Goal: Information Seeking & Learning: Learn about a topic

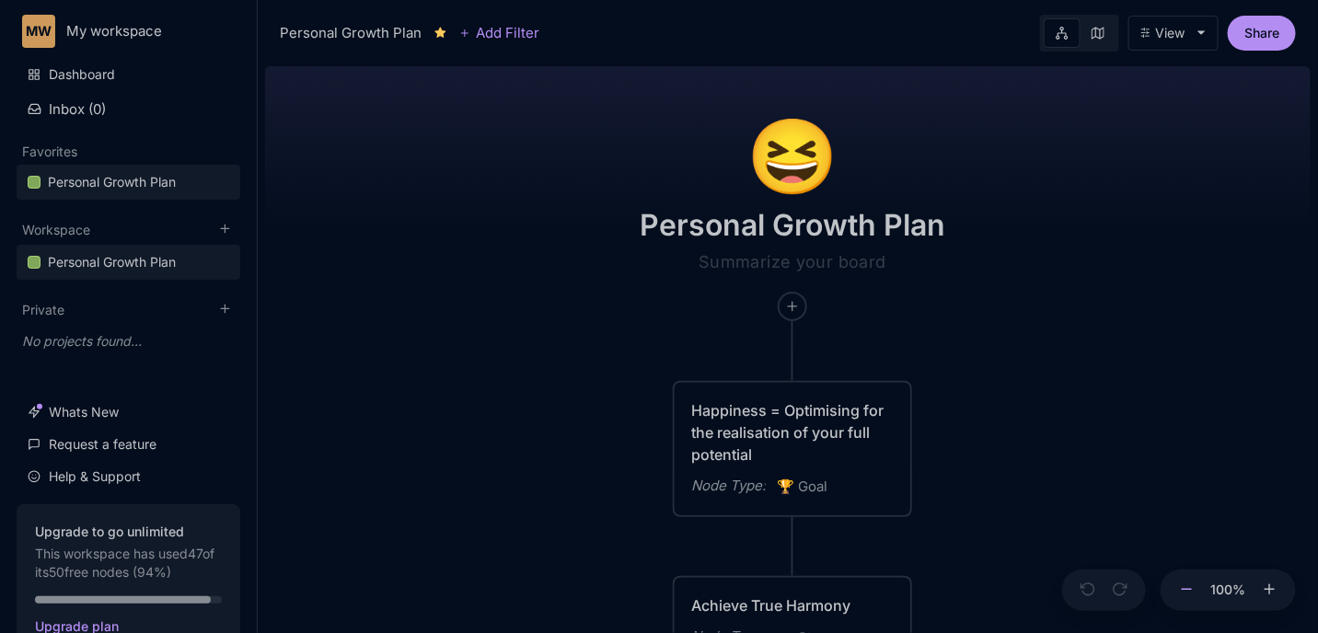
click at [1197, 596] on button at bounding box center [1187, 591] width 24 height 42
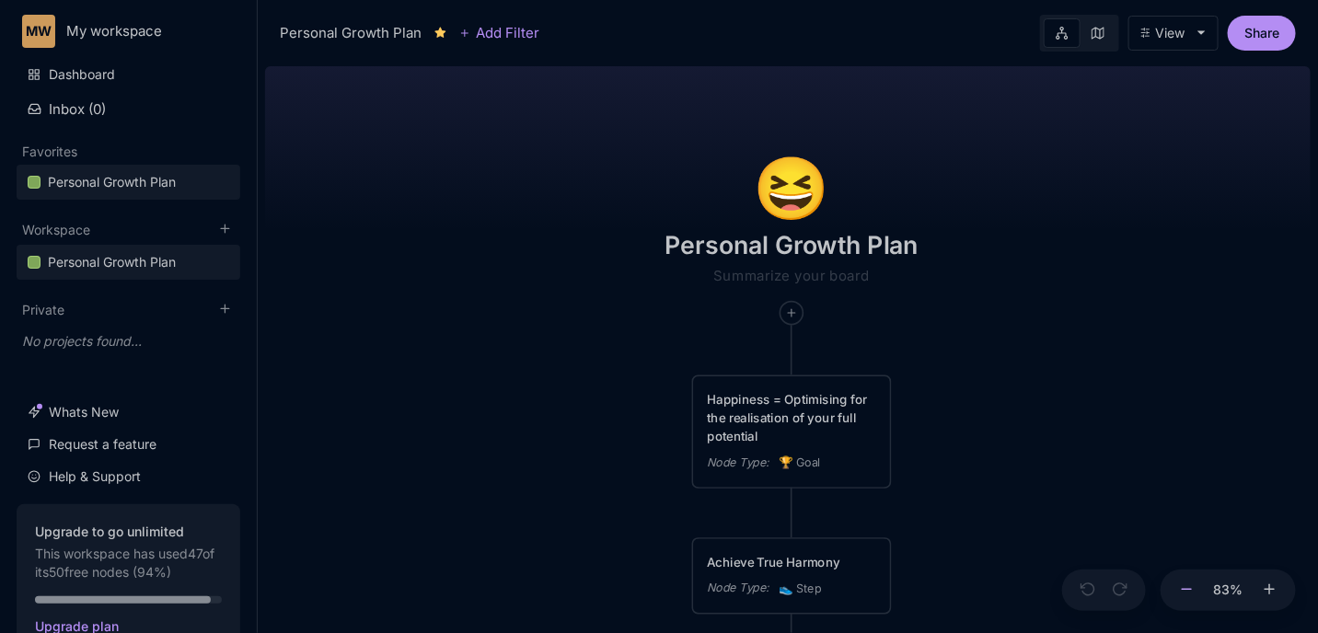
click at [1197, 596] on button at bounding box center [1187, 591] width 24 height 42
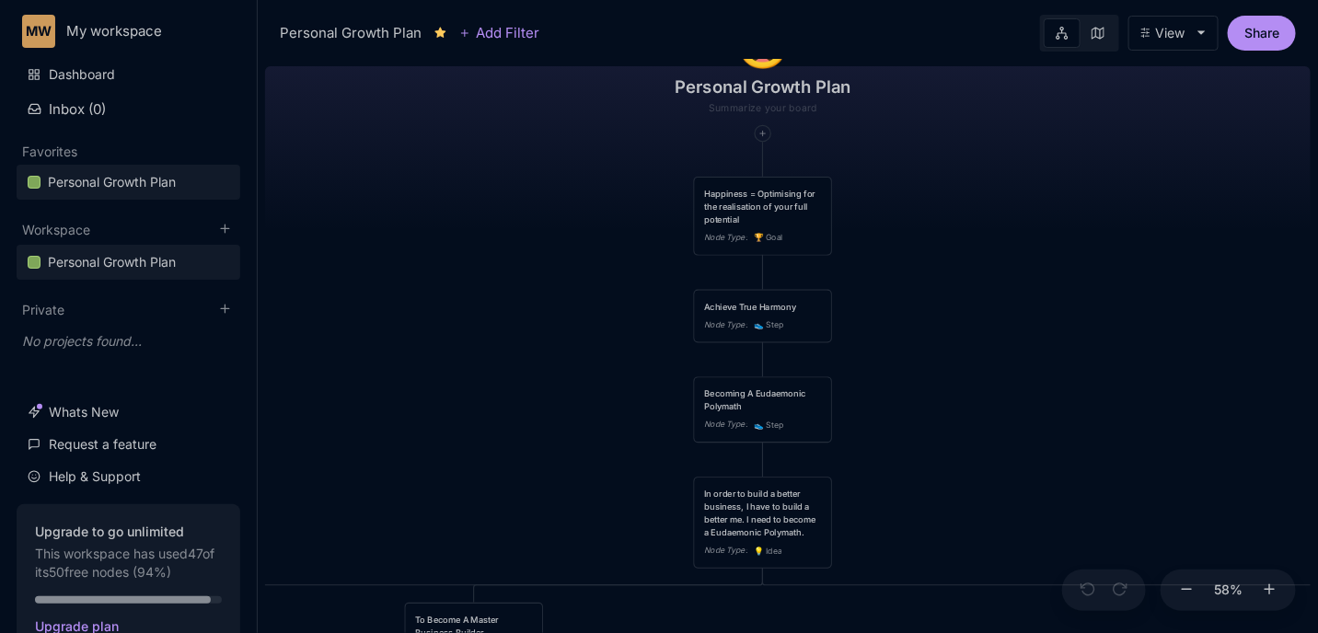
drag, startPoint x: 1116, startPoint y: 515, endPoint x: 1076, endPoint y: 331, distance: 188.3
click at [1088, 325] on div "😆 [MEDICAL_DATA] Plan Happiness = Optimising for the realisation of your full p…" at bounding box center [788, 346] width 1046 height 574
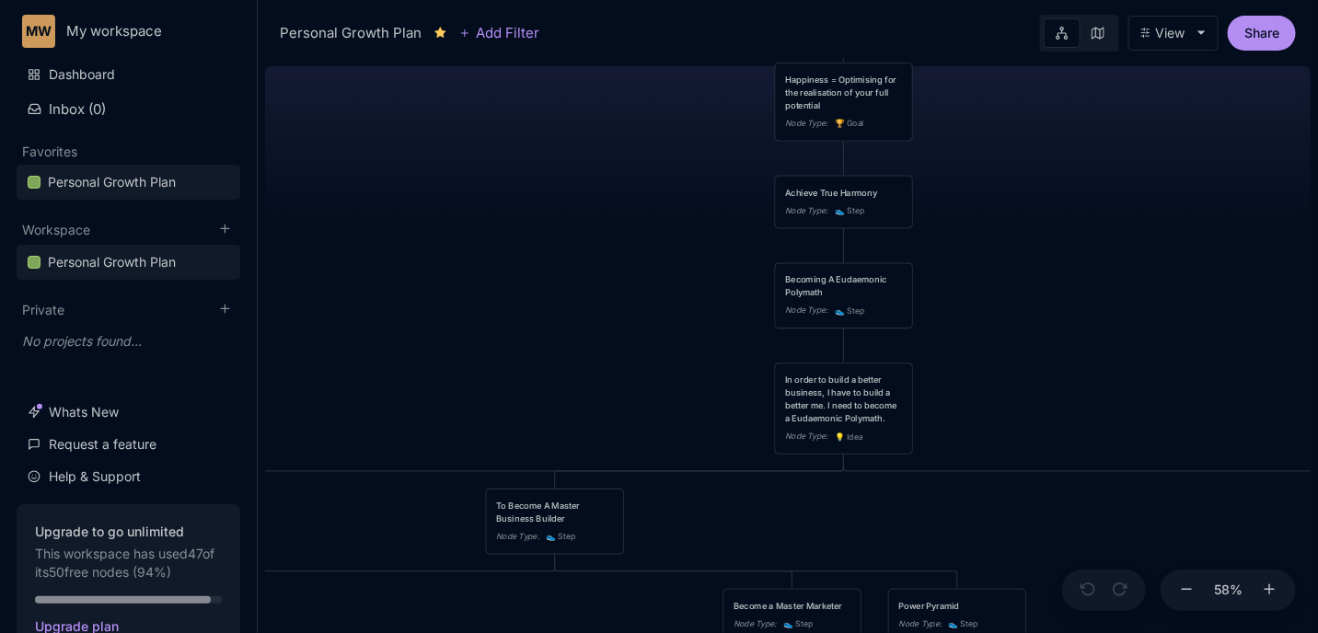
drag, startPoint x: 476, startPoint y: 346, endPoint x: 562, endPoint y: 225, distance: 149.2
click at [562, 225] on div "😆 [MEDICAL_DATA] Plan Happiness = Optimising for the realisation of your full p…" at bounding box center [788, 346] width 1046 height 574
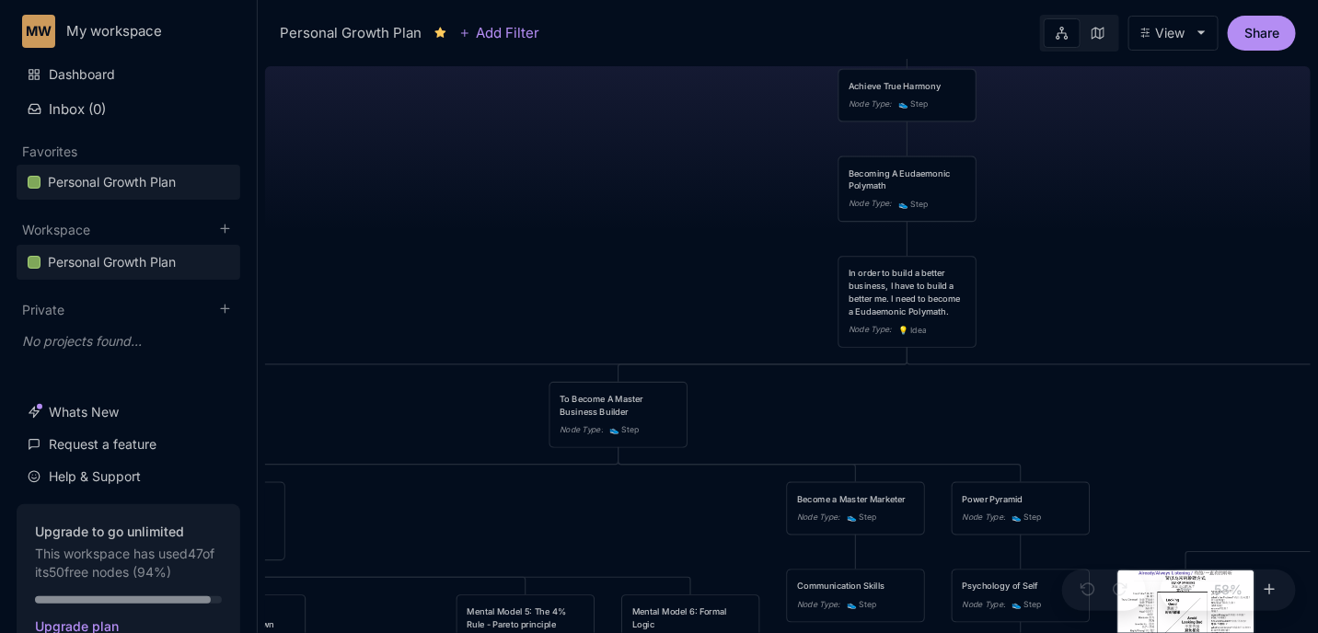
drag, startPoint x: 542, startPoint y: 366, endPoint x: 613, endPoint y: 243, distance: 142.3
click at [610, 247] on div "😆 [MEDICAL_DATA] Plan Happiness = Optimising for the realisation of your full p…" at bounding box center [788, 346] width 1046 height 574
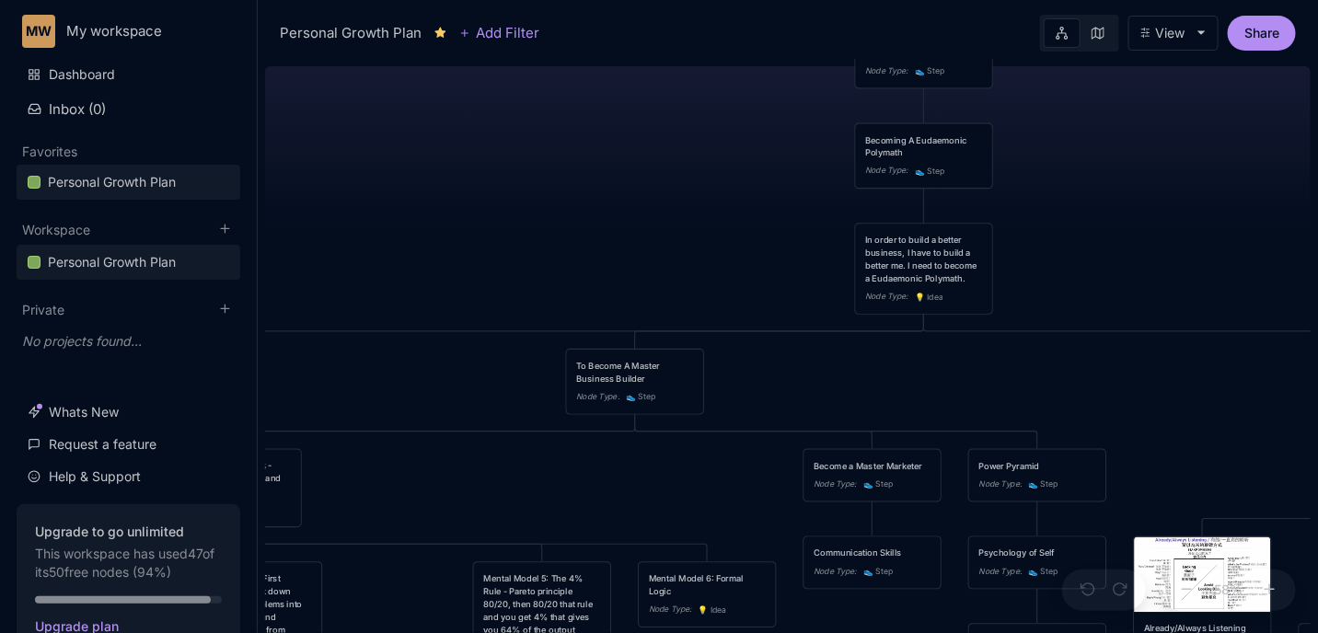
drag, startPoint x: 638, startPoint y: 271, endPoint x: 654, endPoint y: 199, distance: 73.7
click at [654, 199] on div "😆 [MEDICAL_DATA] Plan Happiness = Optimising for the realisation of your full p…" at bounding box center [788, 346] width 1046 height 574
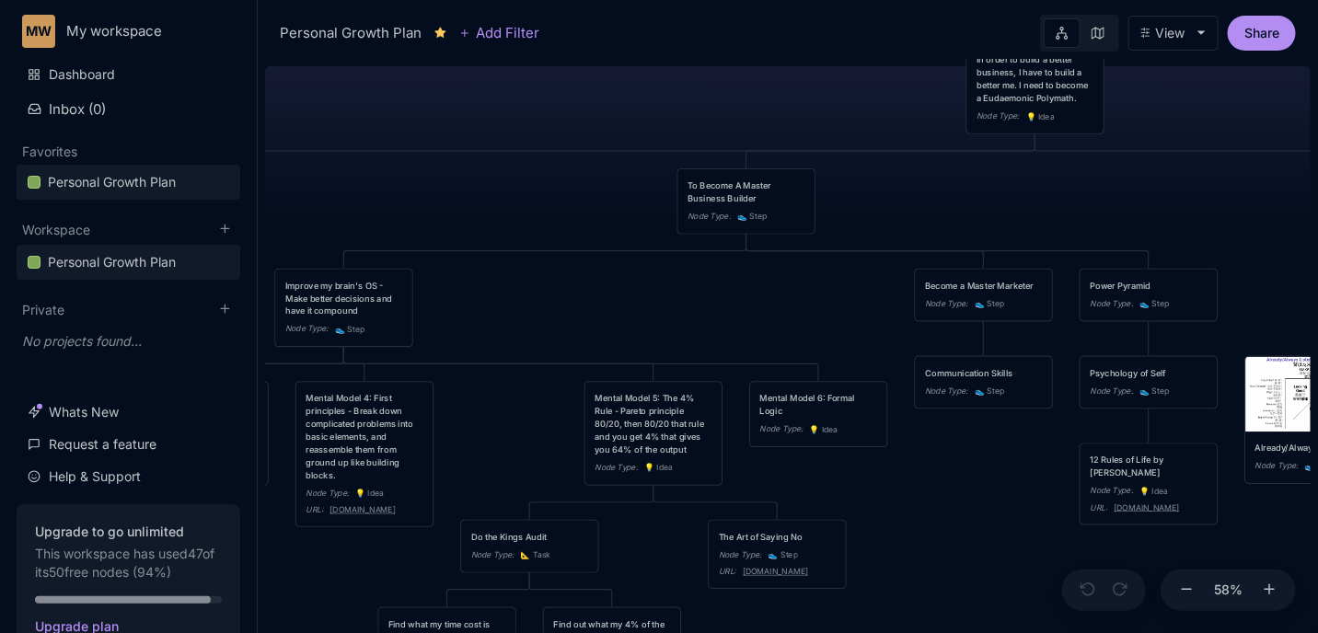
drag, startPoint x: 691, startPoint y: 166, endPoint x: 763, endPoint y: 80, distance: 111.7
click at [763, 80] on div "😆 [MEDICAL_DATA] Plan Happiness = Optimising for the realisation of your full p…" at bounding box center [788, 346] width 1046 height 574
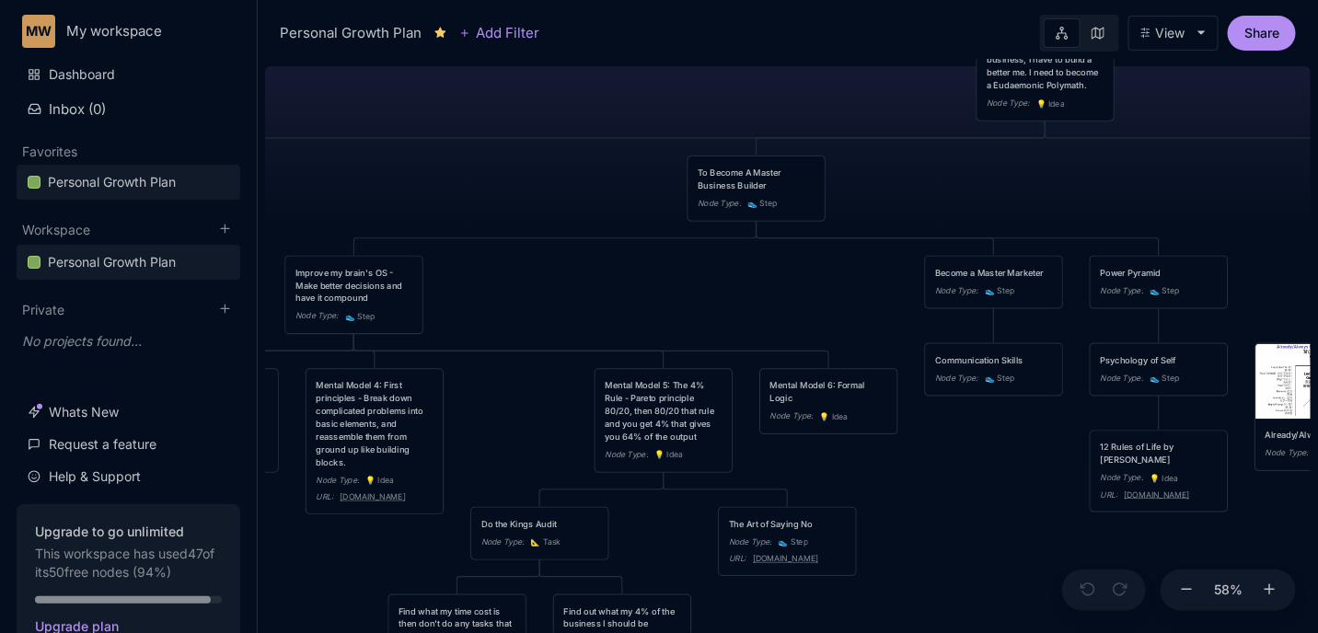
drag, startPoint x: 985, startPoint y: 509, endPoint x: 1024, endPoint y: 326, distance: 187.4
click at [1032, 321] on div "😆 [MEDICAL_DATA] Plan Happiness = Optimising for the realisation of your full p…" at bounding box center [788, 346] width 1046 height 574
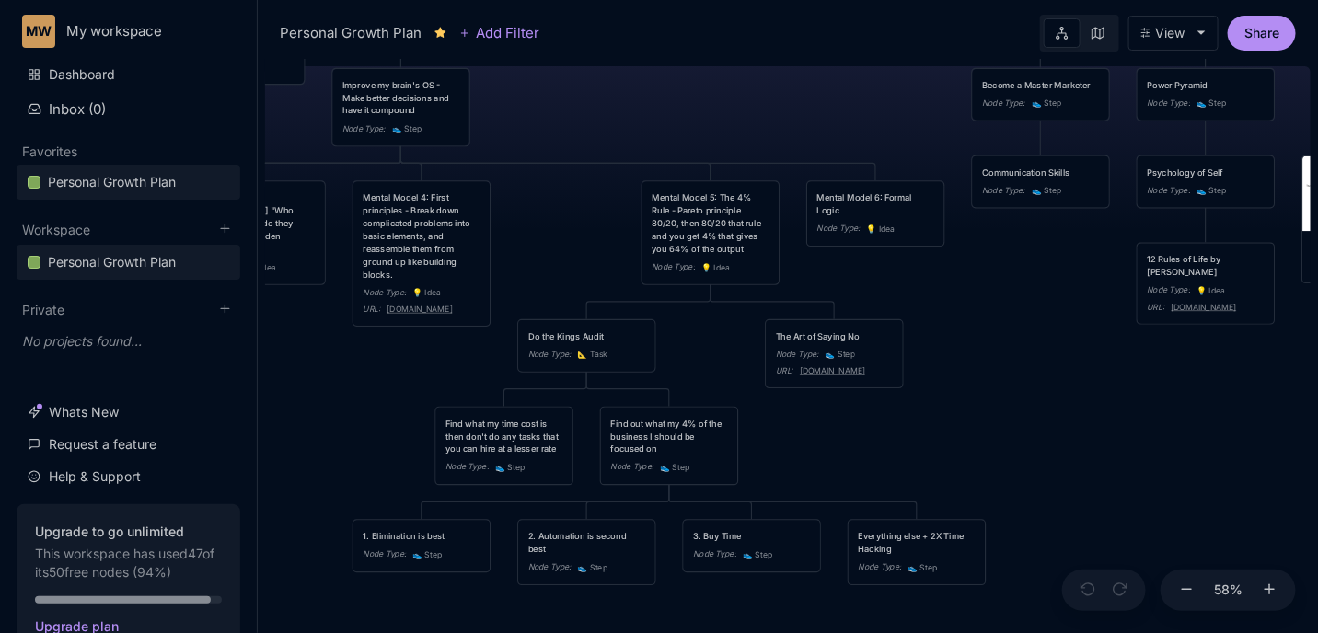
drag, startPoint x: 961, startPoint y: 403, endPoint x: 1097, endPoint y: 378, distance: 138.5
click at [1097, 378] on div "😆 [MEDICAL_DATA] Plan Happiness = Optimising for the realisation of your full p…" at bounding box center [788, 346] width 1046 height 574
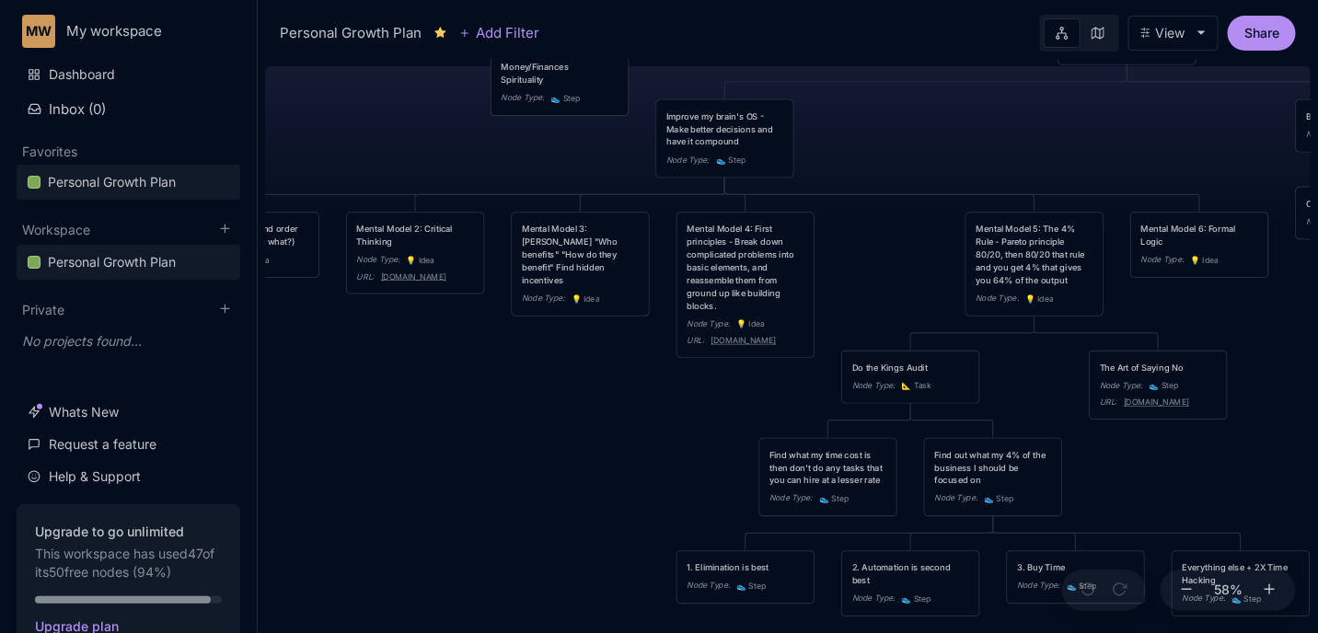
drag, startPoint x: 442, startPoint y: 358, endPoint x: 630, endPoint y: 414, distance: 196.0
click at [630, 414] on div "😆 [MEDICAL_DATA] Plan Happiness = Optimising for the realisation of your full p…" at bounding box center [788, 346] width 1046 height 574
click at [759, 280] on div "Mental Model 4: First principles - Break down complicated problems into basic e…" at bounding box center [745, 267] width 117 height 89
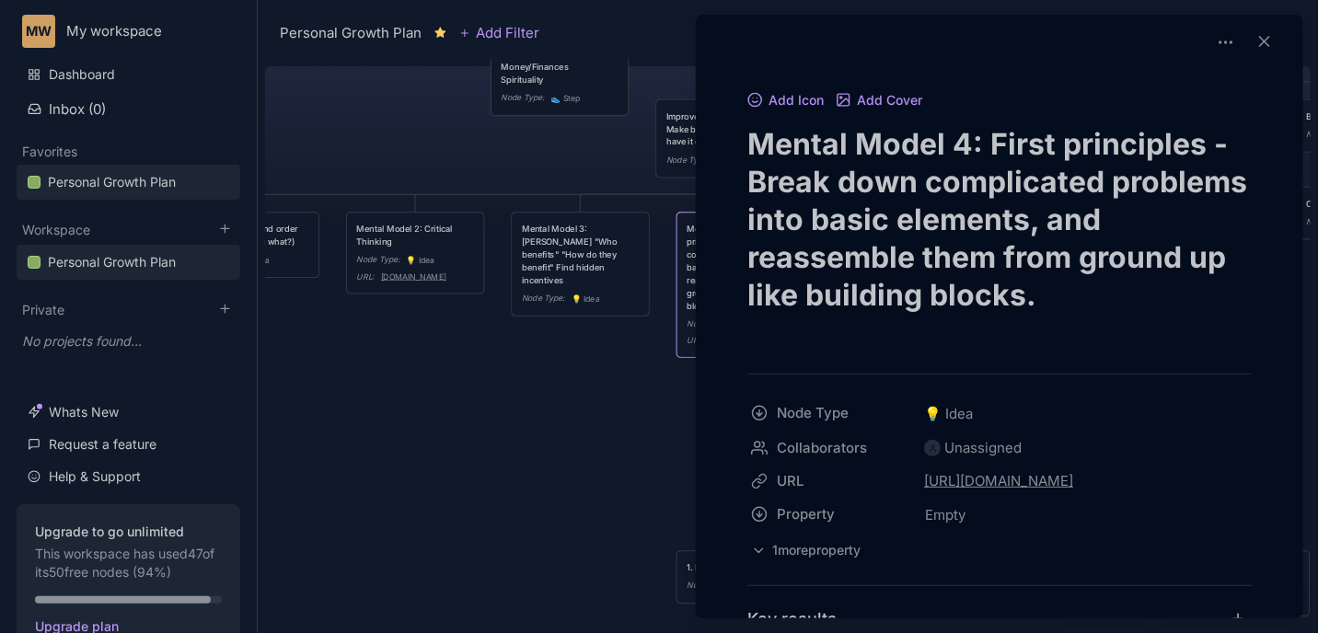
click at [548, 461] on div at bounding box center [659, 316] width 1318 height 633
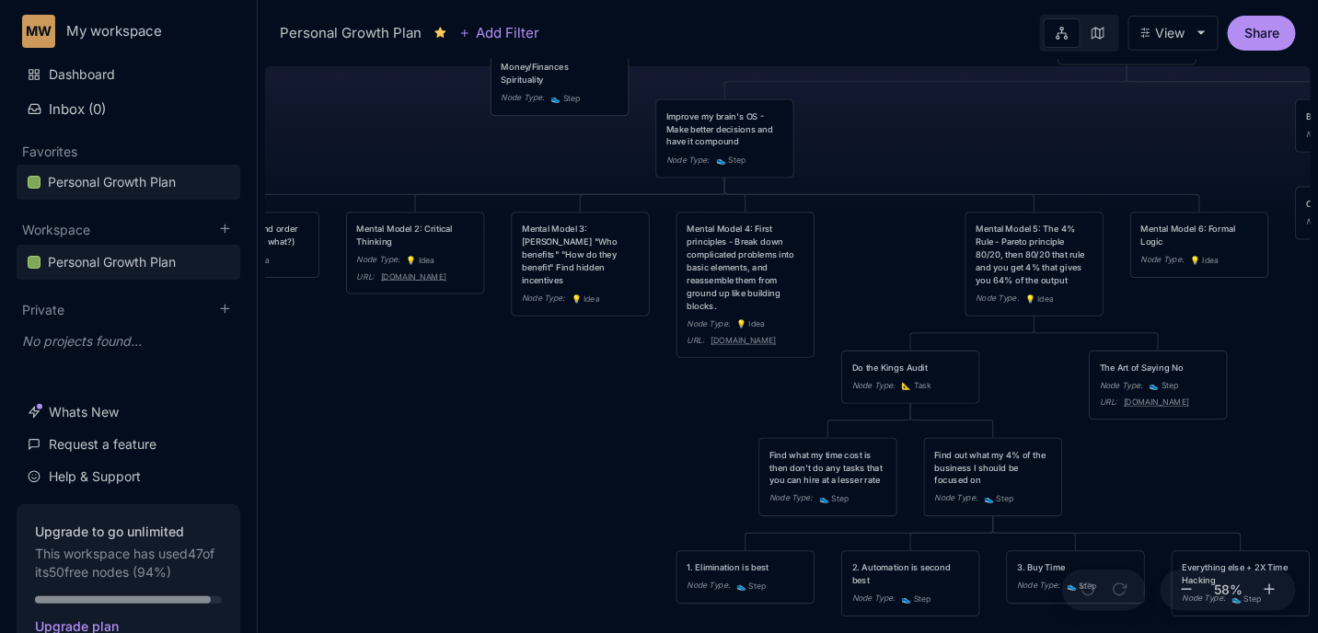
drag, startPoint x: 602, startPoint y: 431, endPoint x: 514, endPoint y: 439, distance: 88.7
click at [515, 439] on div "😆 [MEDICAL_DATA] Plan Happiness = Optimising for the realisation of your full p…" at bounding box center [788, 346] width 1046 height 574
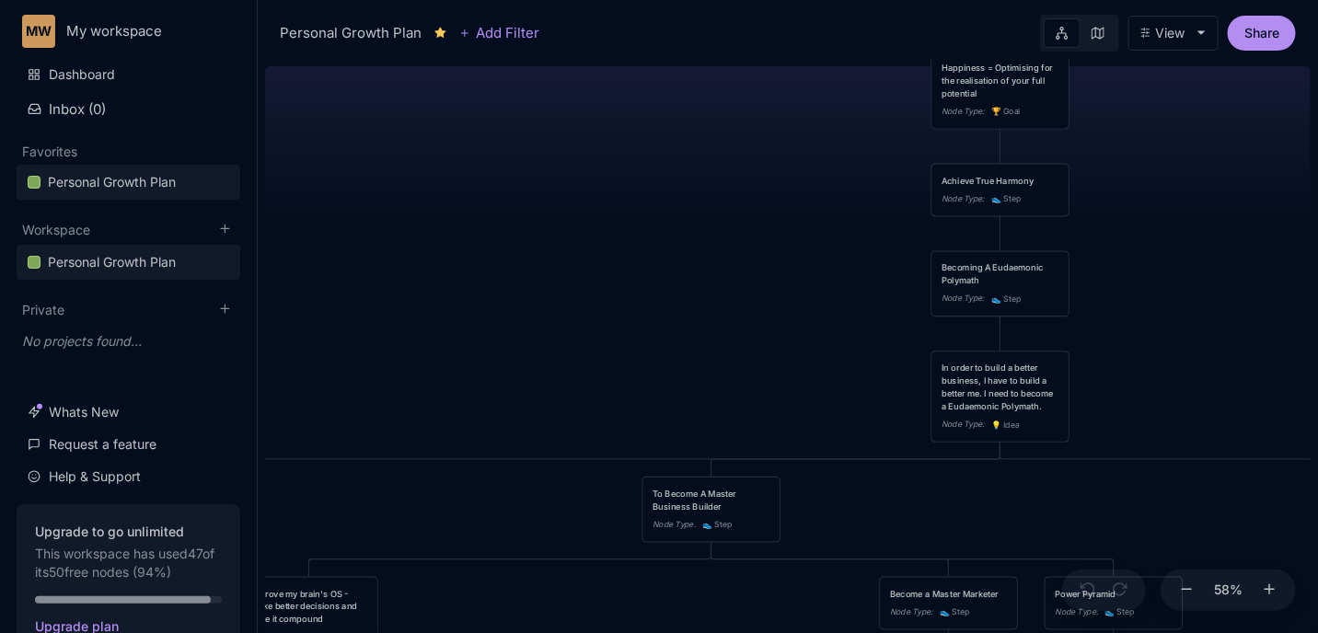
drag, startPoint x: 873, startPoint y: 163, endPoint x: 544, endPoint y: 632, distance: 573.0
click at [544, 632] on html "MW My workspace Dashboard Inbox ( 0 ) Favorites [MEDICAL_DATA] Plan To pick up …" at bounding box center [659, 316] width 1318 height 633
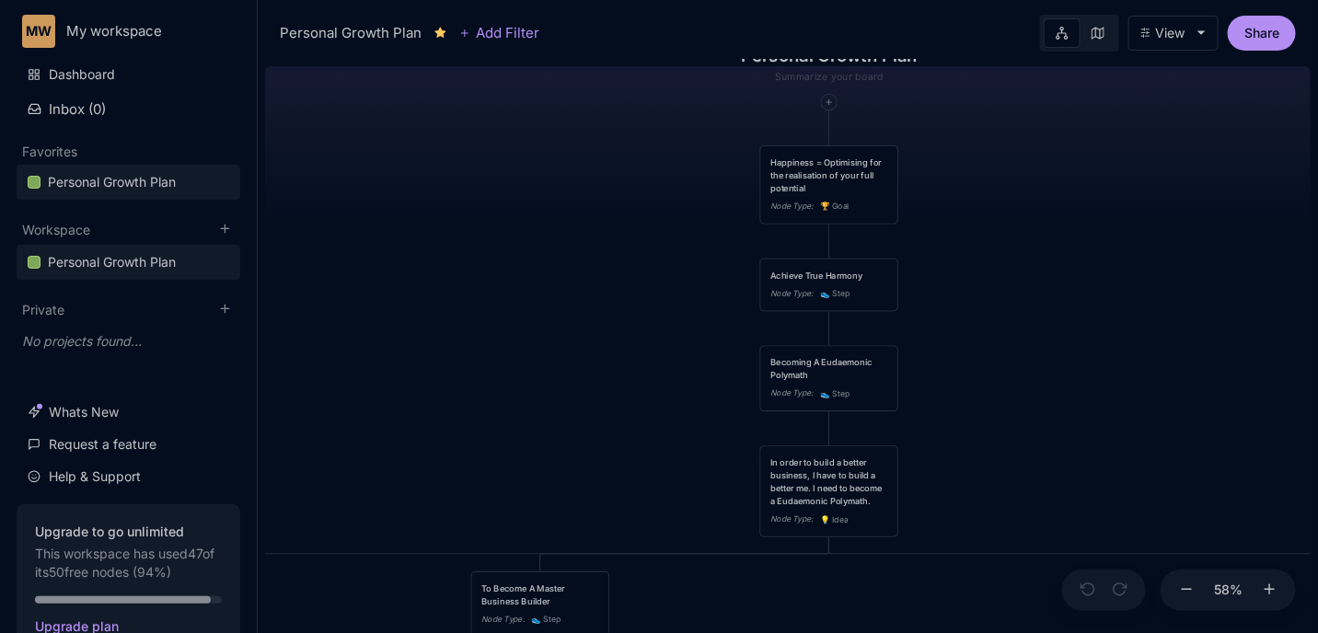
drag, startPoint x: 515, startPoint y: 458, endPoint x: 445, endPoint y: 442, distance: 71.0
click at [445, 442] on div "😆 [MEDICAL_DATA] Plan Happiness = Optimising for the realisation of your full p…" at bounding box center [788, 346] width 1046 height 574
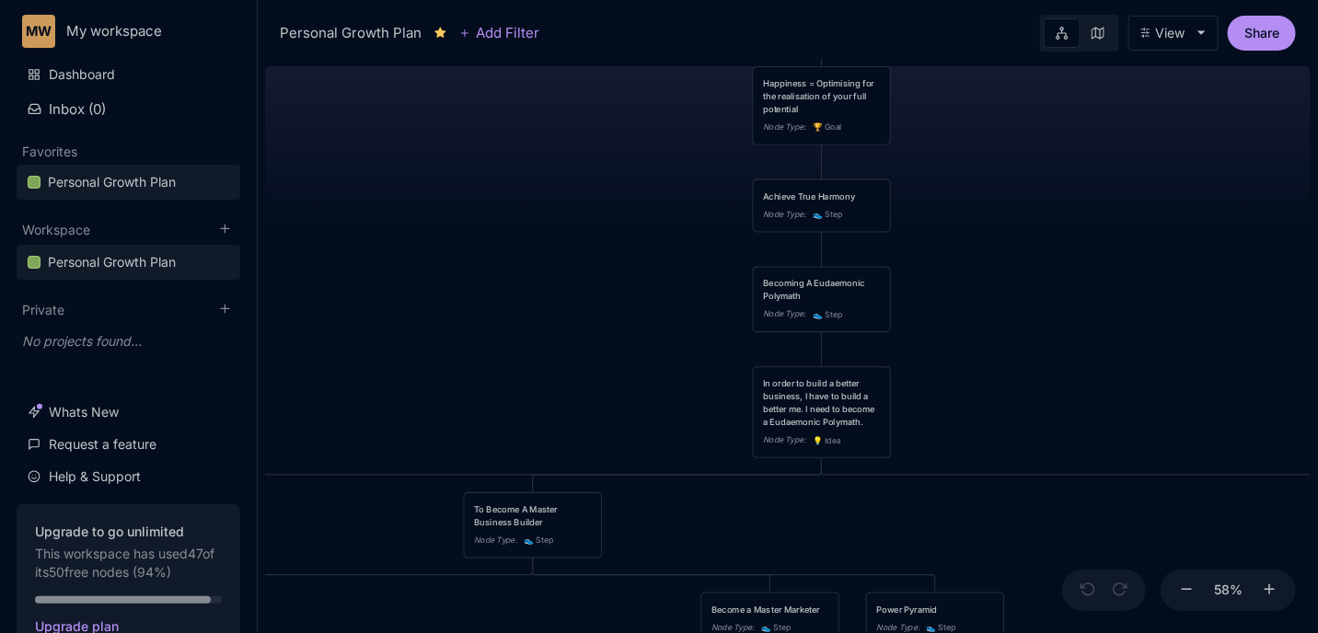
drag, startPoint x: 630, startPoint y: 431, endPoint x: 621, endPoint y: 314, distance: 117.2
click at [621, 317] on div "😆 [MEDICAL_DATA] Plan Happiness = Optimising for the realisation of your full p…" at bounding box center [788, 346] width 1046 height 574
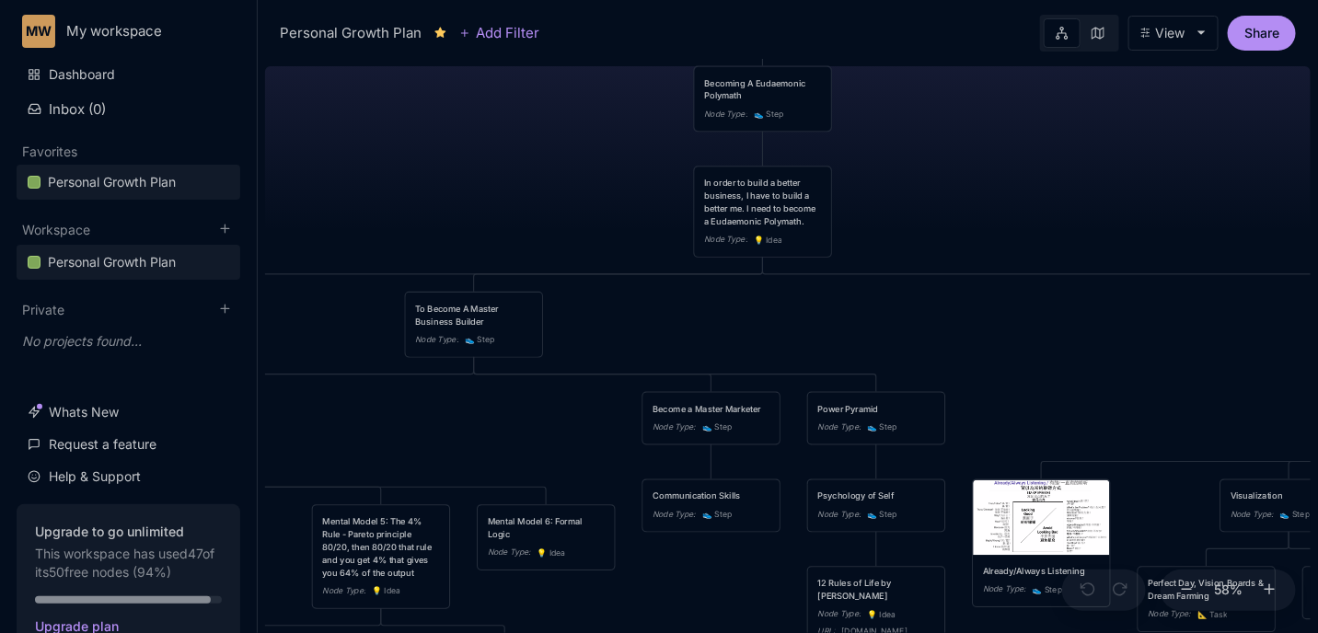
drag, startPoint x: 670, startPoint y: 500, endPoint x: 607, endPoint y: 329, distance: 182.3
click at [607, 329] on div "😆 [MEDICAL_DATA] Plan Happiness = Optimising for the realisation of your full p…" at bounding box center [788, 346] width 1046 height 574
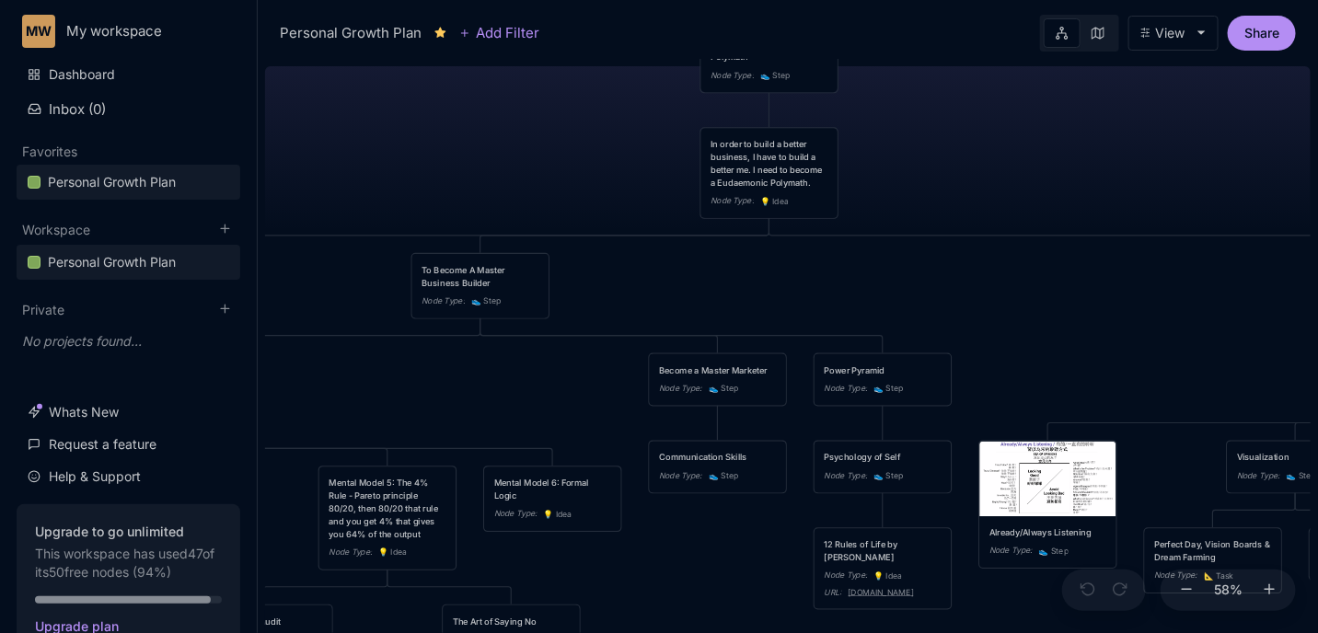
drag, startPoint x: 558, startPoint y: 346, endPoint x: 575, endPoint y: 308, distance: 41.6
click at [575, 308] on div "😆 [MEDICAL_DATA] Plan Happiness = Optimising for the realisation of your full p…" at bounding box center [788, 346] width 1046 height 574
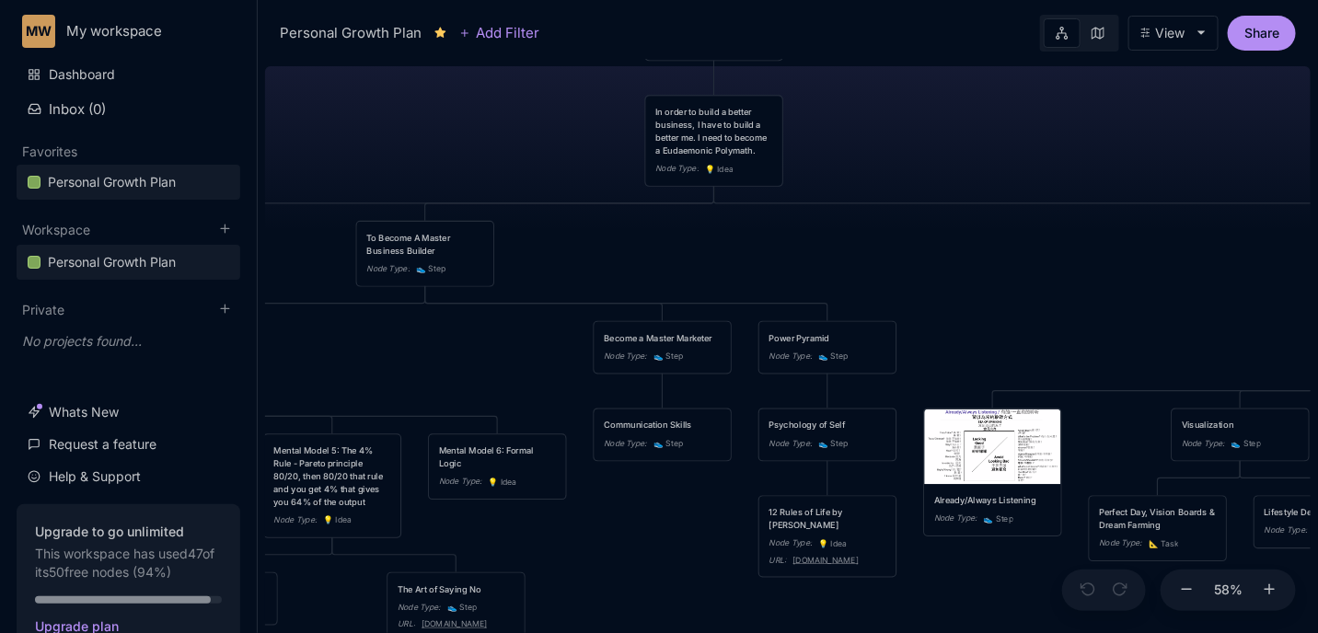
drag, startPoint x: 665, startPoint y: 244, endPoint x: 433, endPoint y: 196, distance: 236.8
click at [433, 196] on div "😆 [MEDICAL_DATA] Plan Happiness = Optimising for the realisation of your full p…" at bounding box center [788, 346] width 1046 height 574
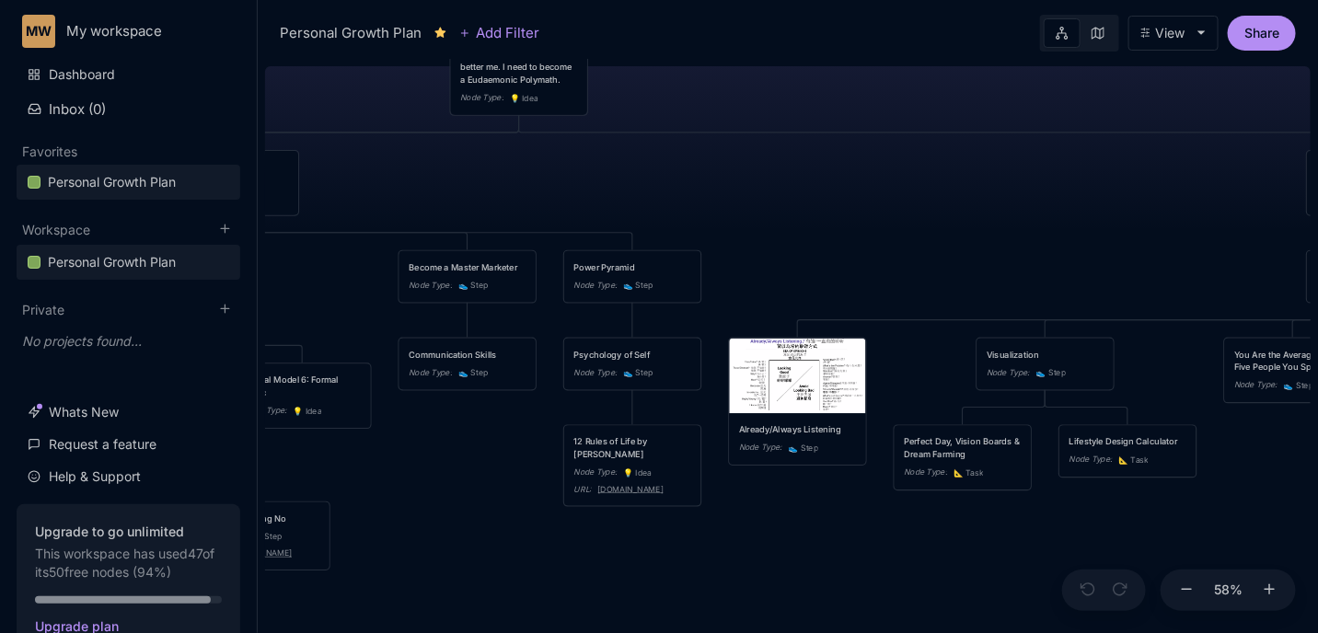
drag, startPoint x: 664, startPoint y: 220, endPoint x: 688, endPoint y: 154, distance: 70.8
click at [685, 156] on div "😆 [MEDICAL_DATA] Plan Happiness = Optimising for the realisation of your full p…" at bounding box center [788, 346] width 1046 height 574
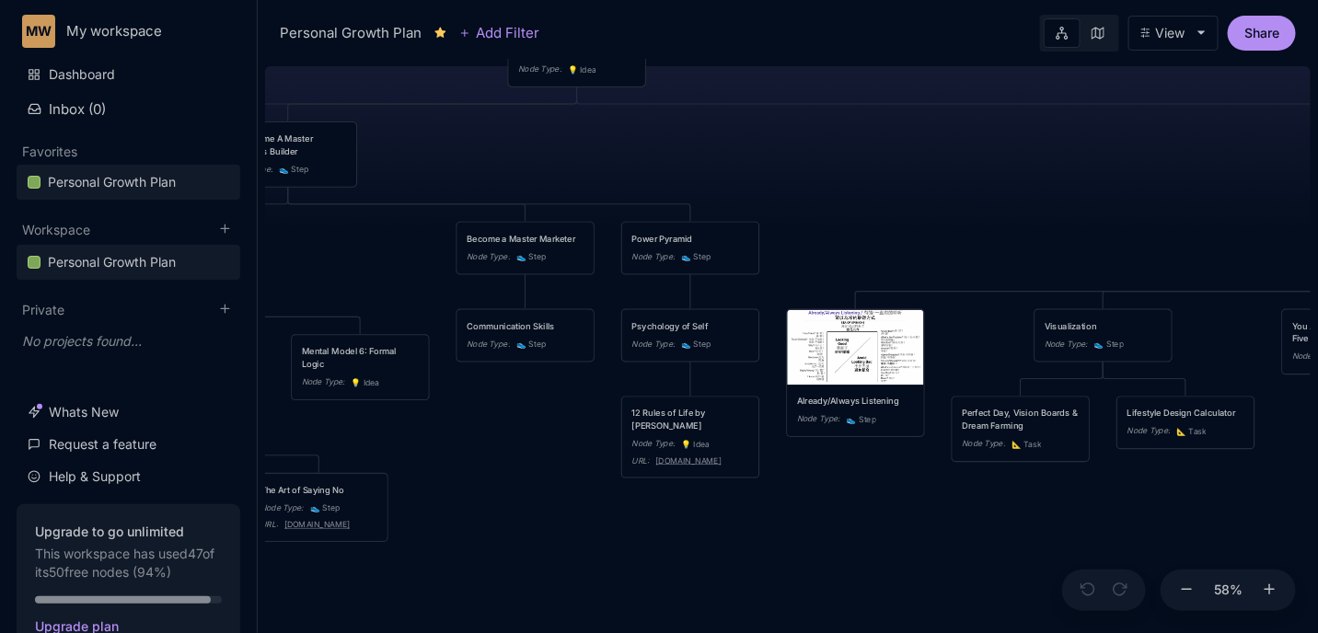
drag, startPoint x: 488, startPoint y: 450, endPoint x: 530, endPoint y: 464, distance: 44.5
click at [519, 456] on div "😆 [MEDICAL_DATA] Plan Happiness = Optimising for the realisation of your full p…" at bounding box center [788, 346] width 1046 height 574
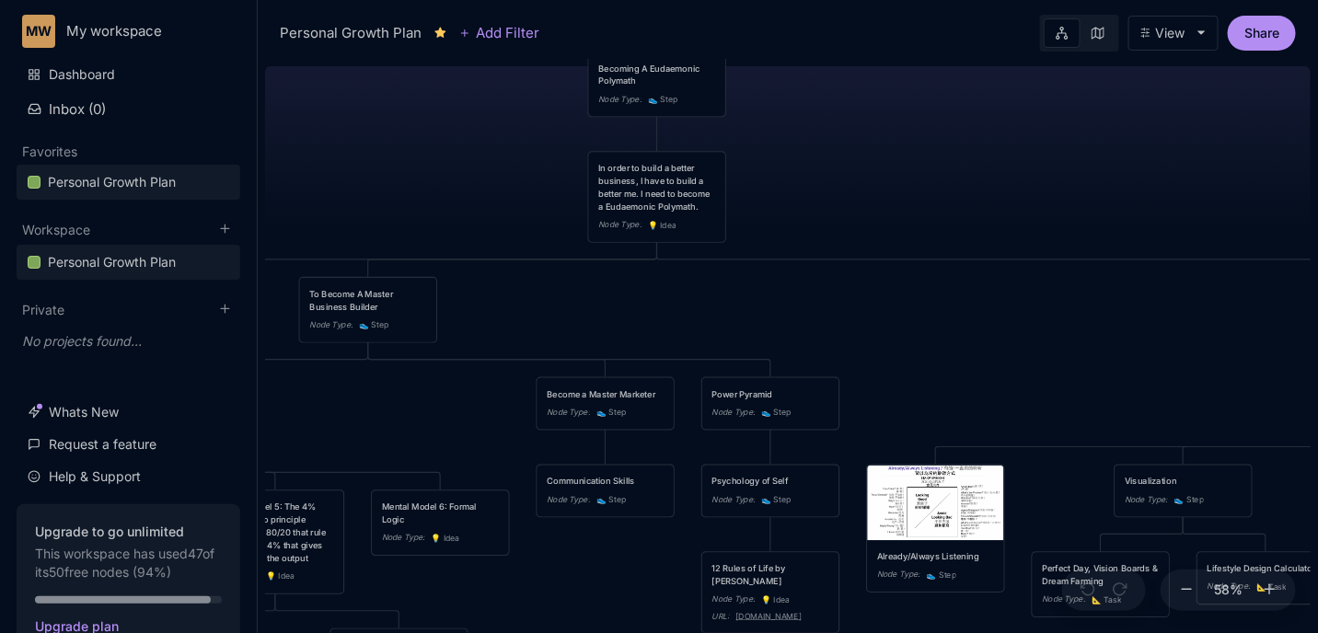
drag, startPoint x: 456, startPoint y: 146, endPoint x: 542, endPoint y: 321, distance: 195.1
click at [542, 321] on div "😆 [MEDICAL_DATA] Plan Happiness = Optimising for the realisation of your full p…" at bounding box center [788, 346] width 1046 height 574
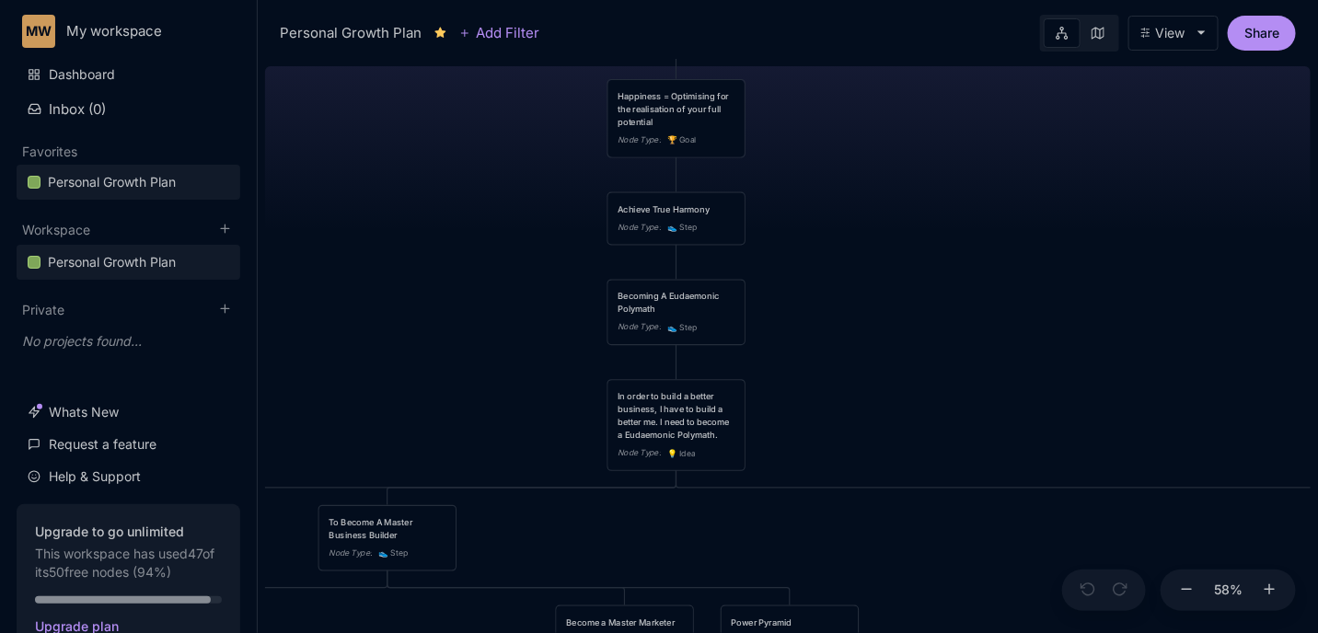
drag, startPoint x: 563, startPoint y: 228, endPoint x: 575, endPoint y: 439, distance: 211.1
click at [575, 439] on div "😆 [MEDICAL_DATA] Plan Happiness = Optimising for the realisation of your full p…" at bounding box center [788, 346] width 1046 height 574
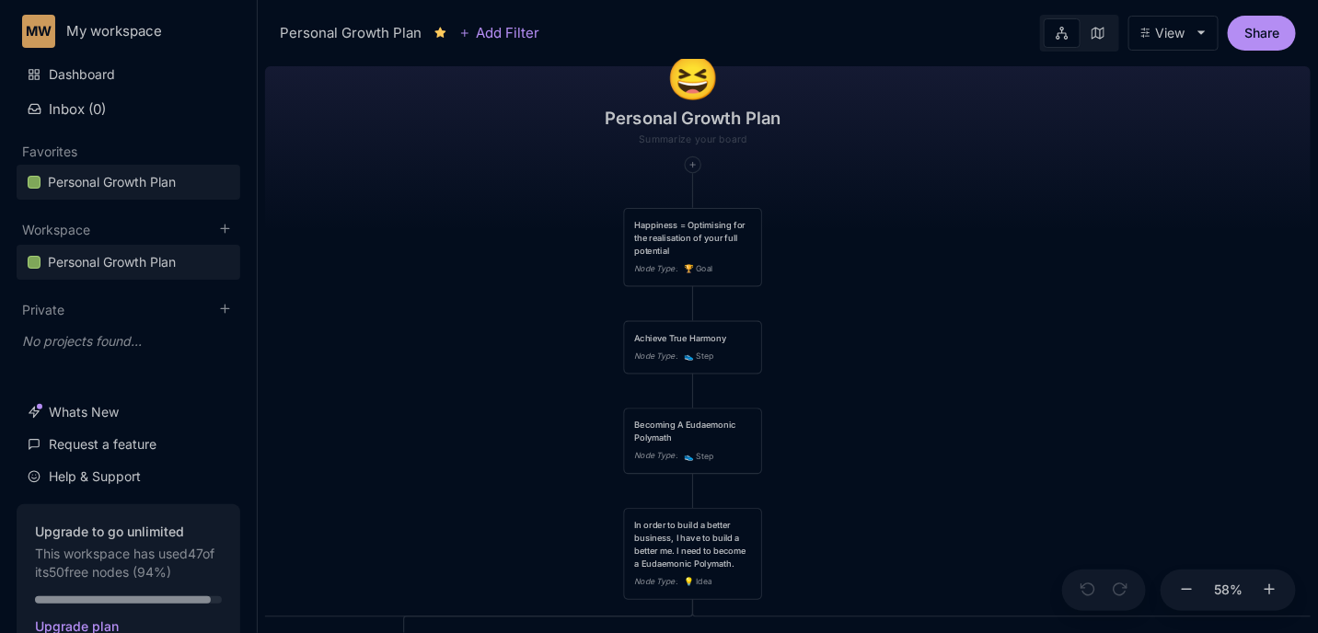
drag, startPoint x: 573, startPoint y: 323, endPoint x: 596, endPoint y: 511, distance: 189.2
click at [596, 511] on div "😆 [MEDICAL_DATA] Plan Happiness = Optimising for the realisation of your full p…" at bounding box center [788, 346] width 1046 height 574
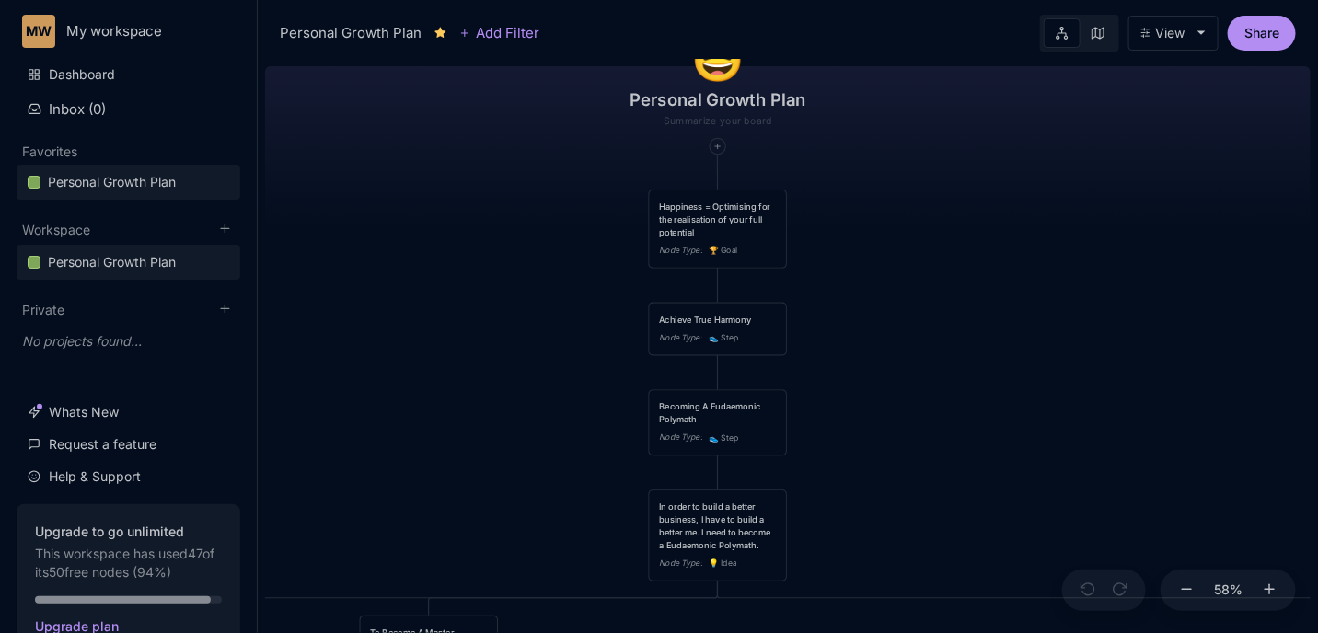
drag, startPoint x: 607, startPoint y: 385, endPoint x: 621, endPoint y: 328, distance: 58.7
click at [621, 328] on div "😆 [MEDICAL_DATA] Plan Happiness = Optimising for the realisation of your full p…" at bounding box center [788, 346] width 1046 height 574
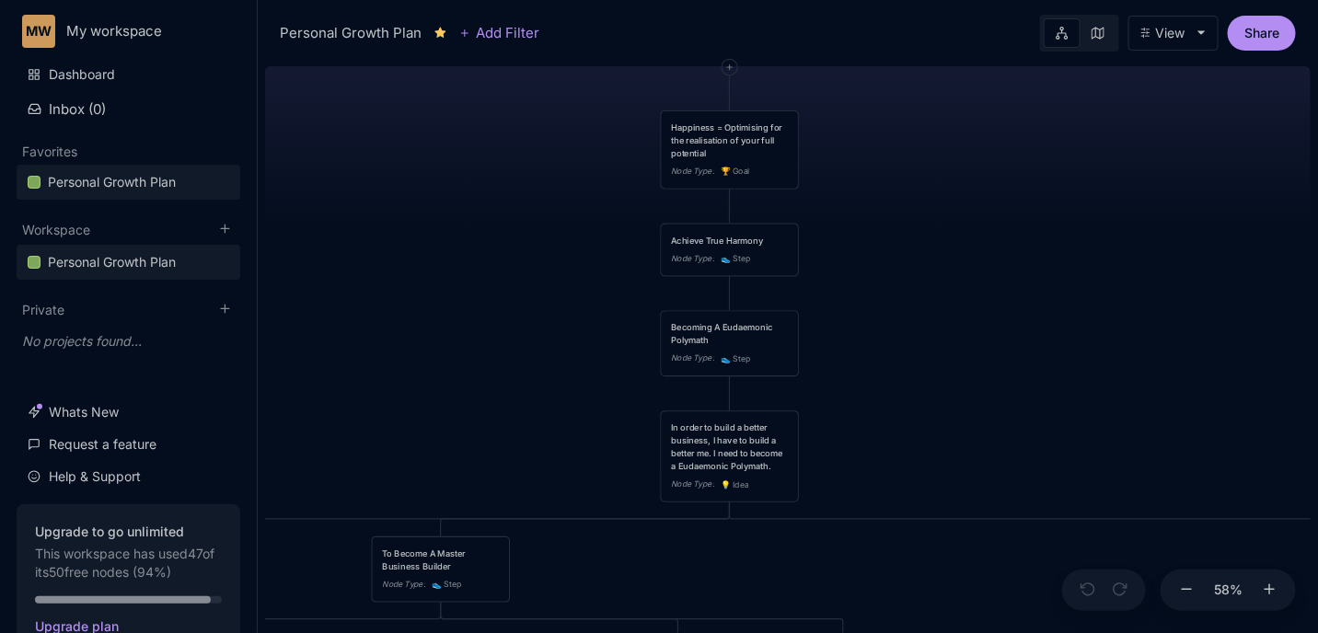
drag, startPoint x: 595, startPoint y: 377, endPoint x: 607, endPoint y: 297, distance: 81.0
click at [607, 297] on div "😆 [MEDICAL_DATA] Plan Happiness = Optimising for the realisation of your full p…" at bounding box center [788, 346] width 1046 height 574
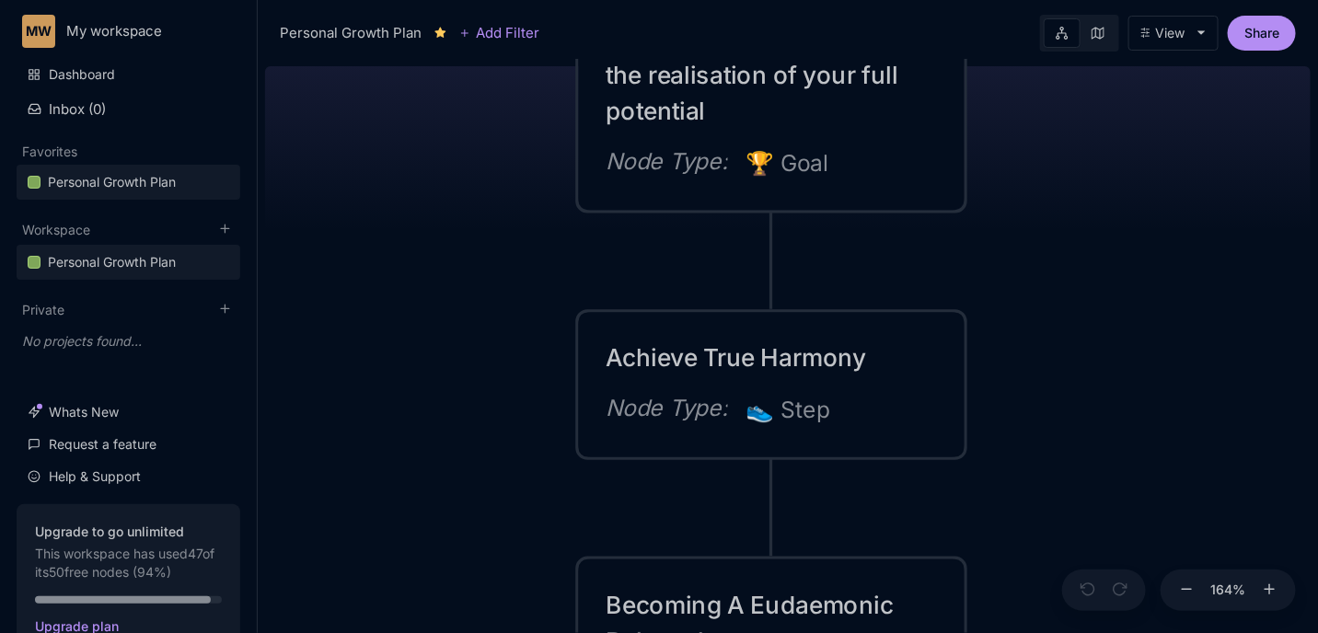
drag, startPoint x: 494, startPoint y: 333, endPoint x: 486, endPoint y: 200, distance: 133.7
click at [486, 200] on div "😆 [MEDICAL_DATA] Plan Happiness = Optimising for the realisation of your full p…" at bounding box center [788, 346] width 1046 height 574
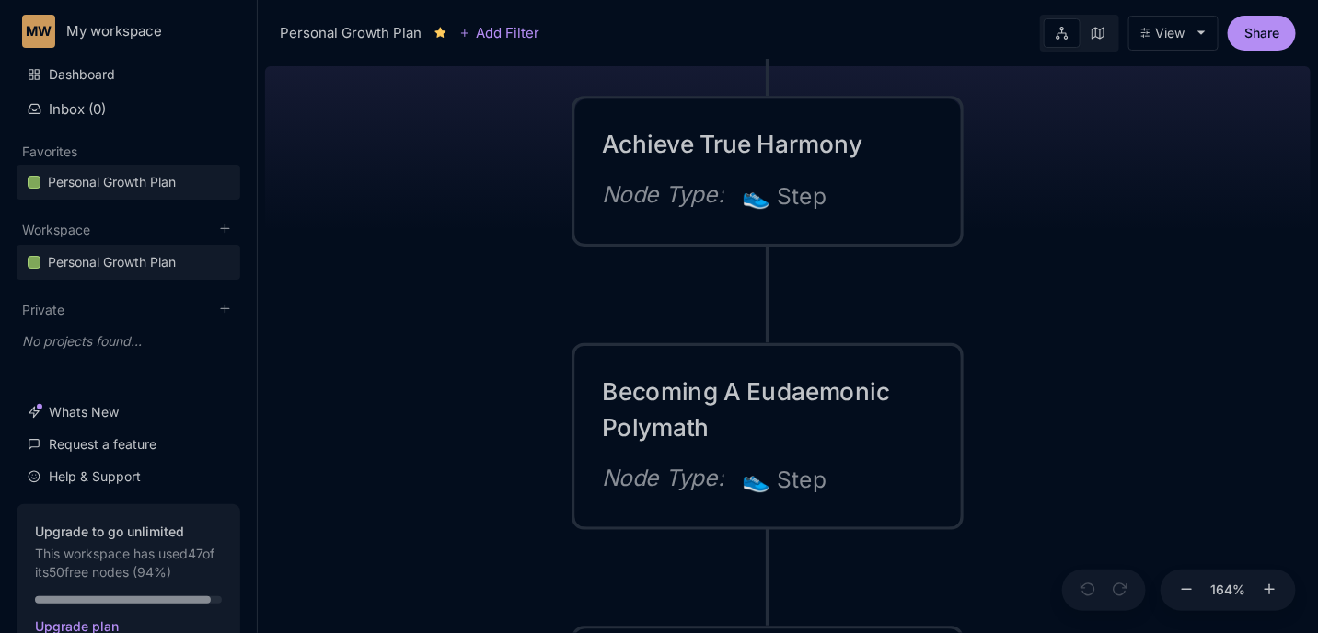
drag, startPoint x: 475, startPoint y: 340, endPoint x: 478, endPoint y: 189, distance: 151.0
click at [478, 189] on div "😆 [MEDICAL_DATA] Plan Happiness = Optimising for the realisation of your full p…" at bounding box center [788, 346] width 1046 height 574
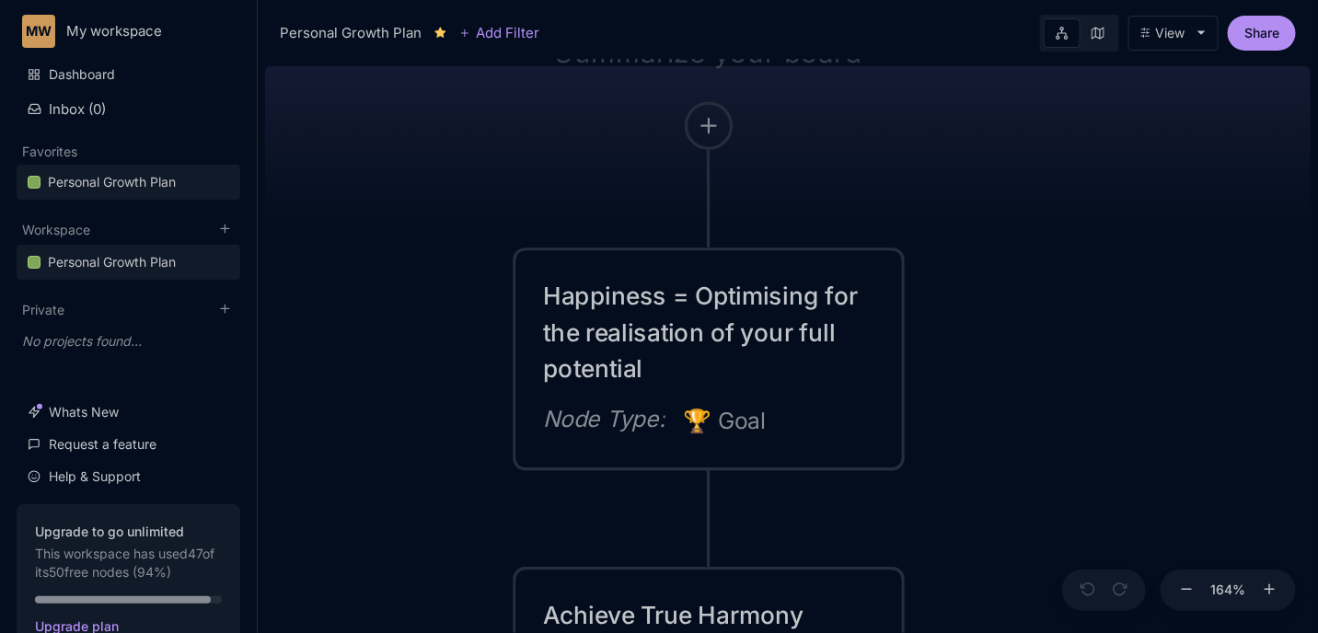
drag, startPoint x: 478, startPoint y: 190, endPoint x: 434, endPoint y: 619, distance: 432.0
click at [419, 632] on html "MW My workspace Dashboard Inbox ( 0 ) Favorites [MEDICAL_DATA] Plan To pick up …" at bounding box center [659, 316] width 1318 height 633
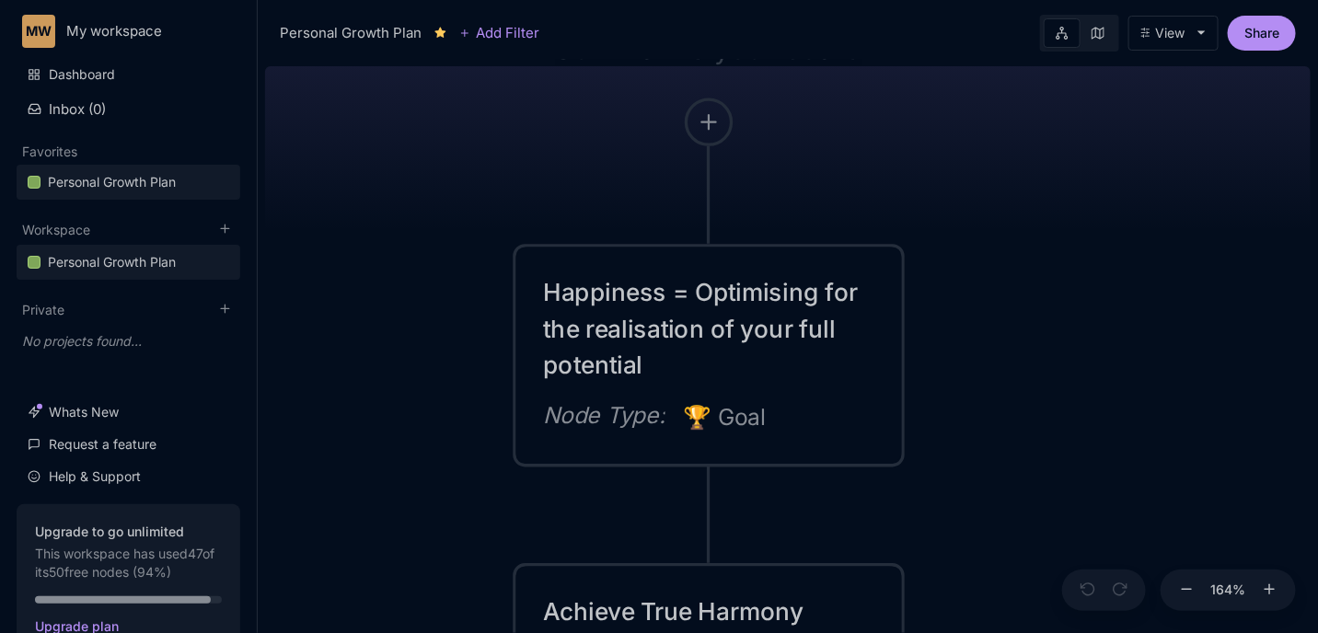
click at [583, 581] on div "Achieve True Harmony Node Type : 👟 Step" at bounding box center [709, 639] width 386 height 145
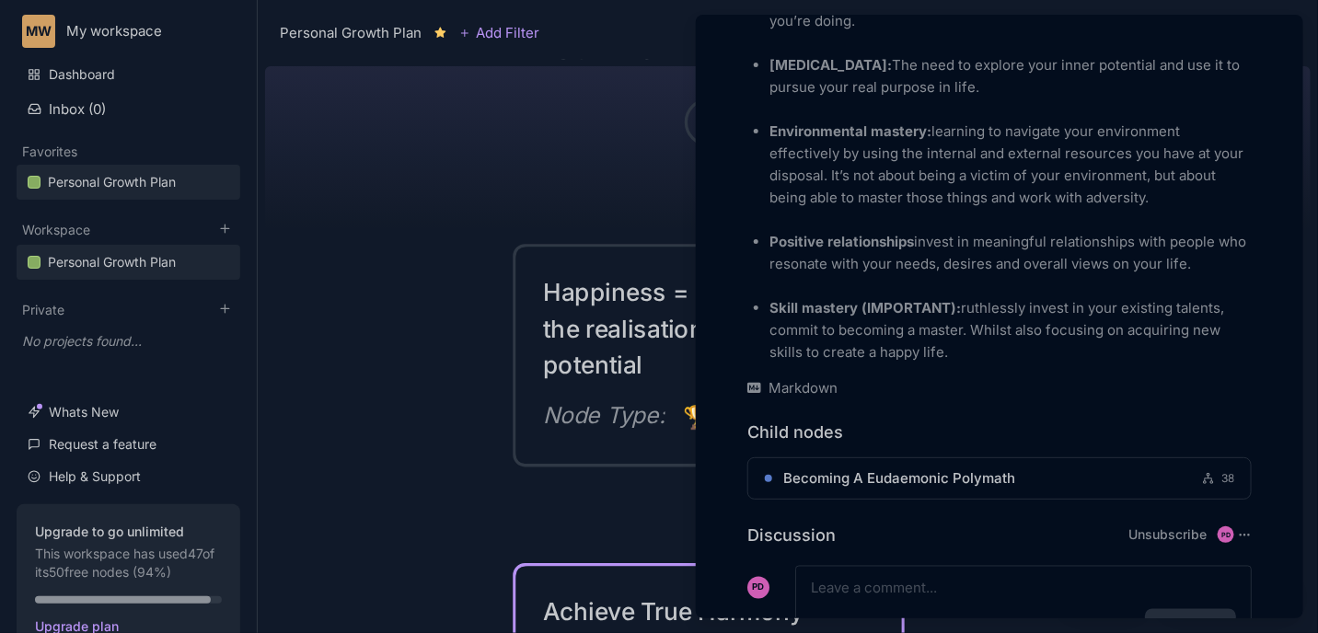
scroll to position [897, 0]
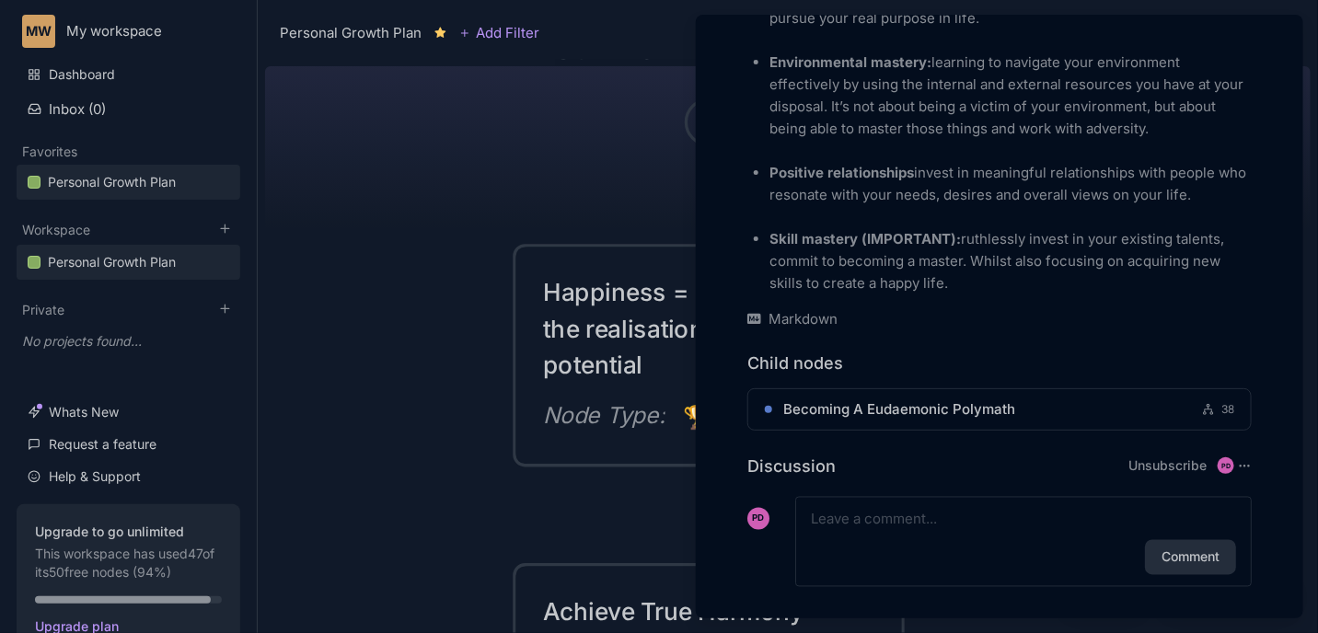
click at [554, 334] on div at bounding box center [659, 316] width 1318 height 633
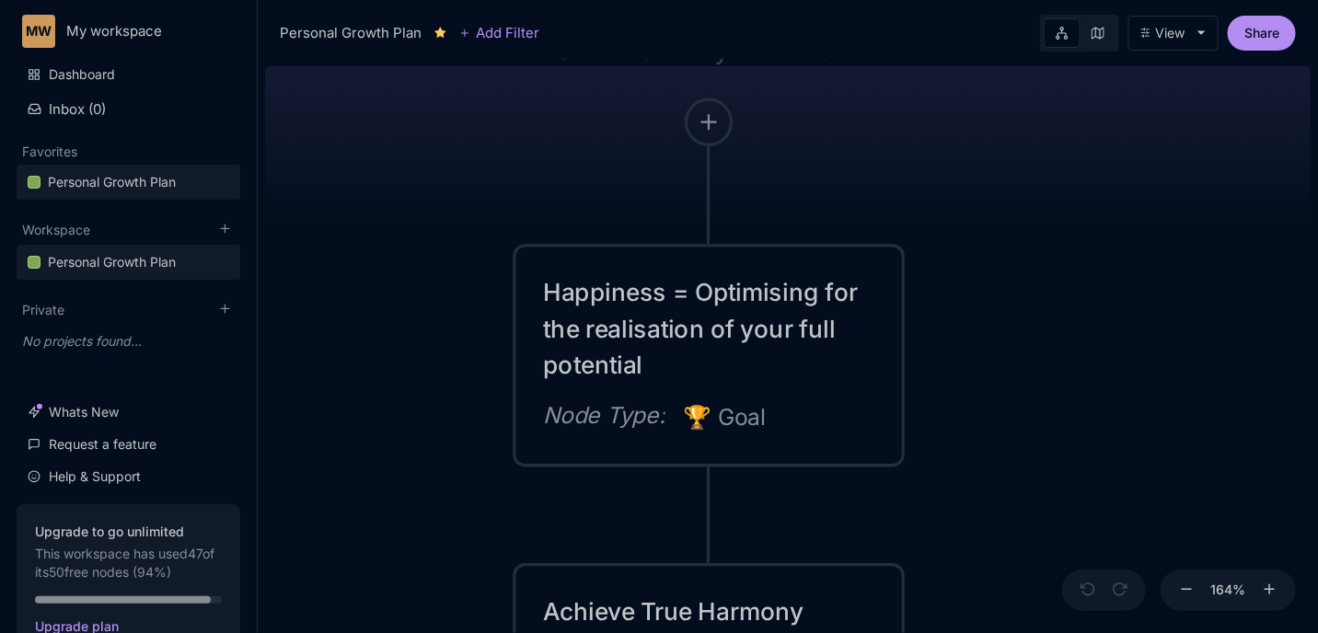
click at [577, 311] on div "Happiness = Optimising for the realisation of your full potential" at bounding box center [708, 328] width 331 height 109
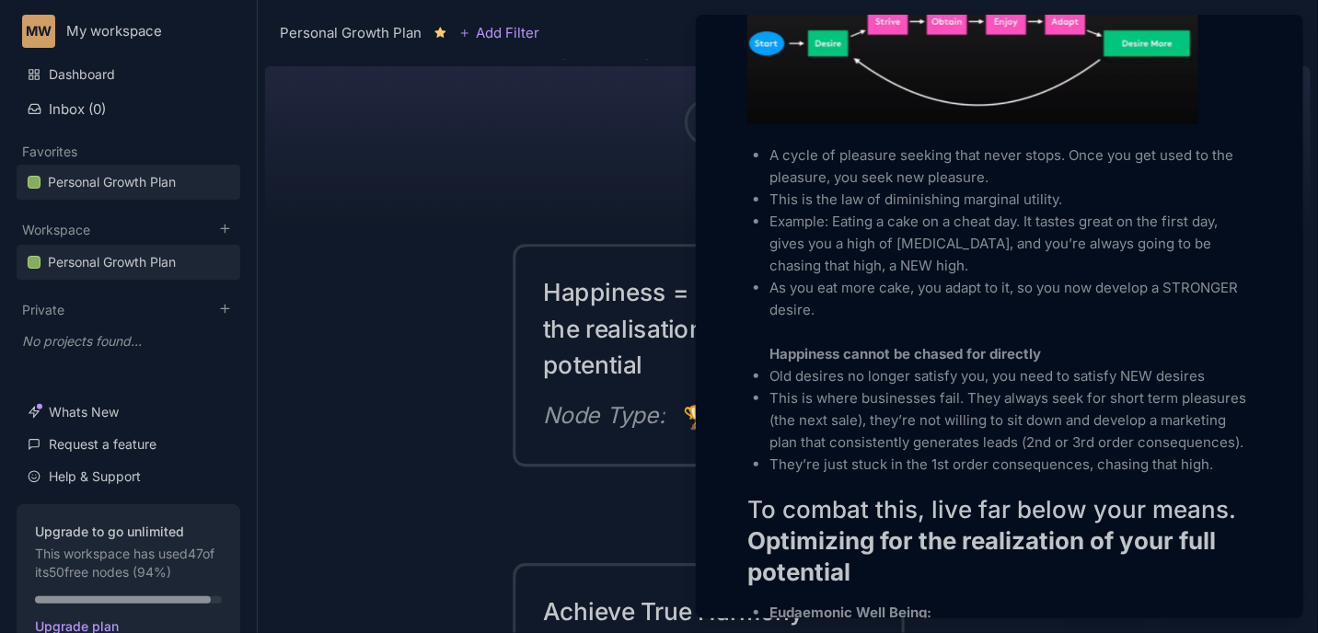
scroll to position [1567, 0]
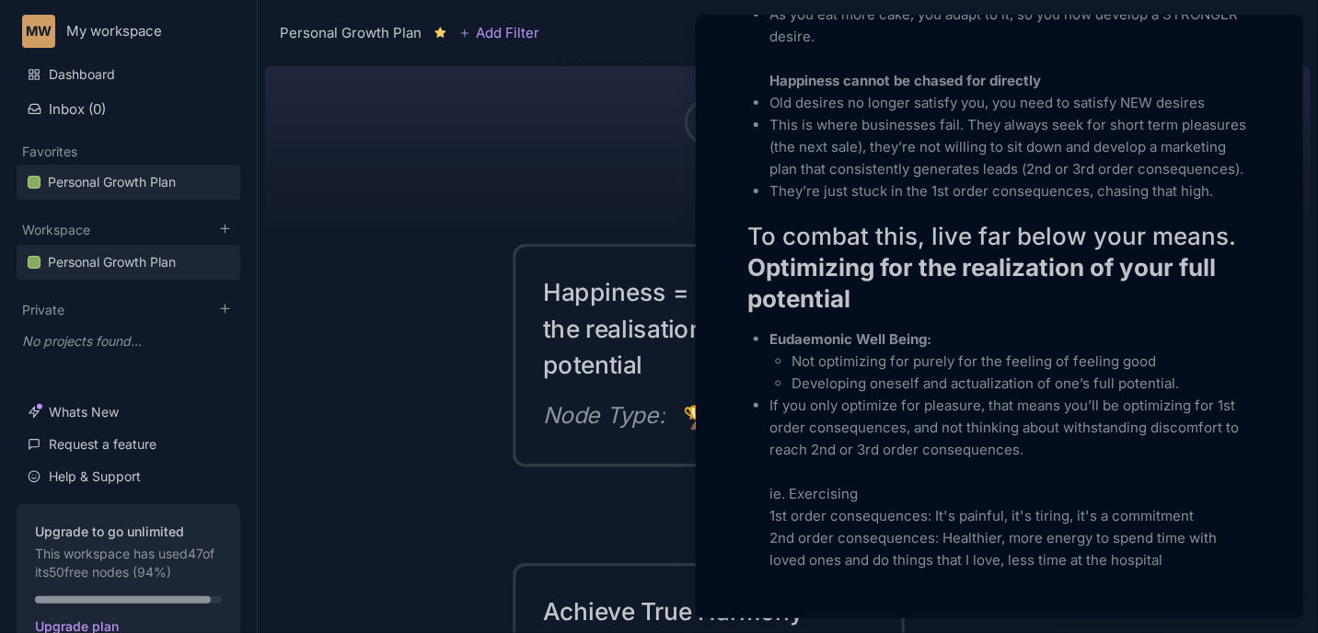
click at [264, 397] on div at bounding box center [659, 316] width 1318 height 633
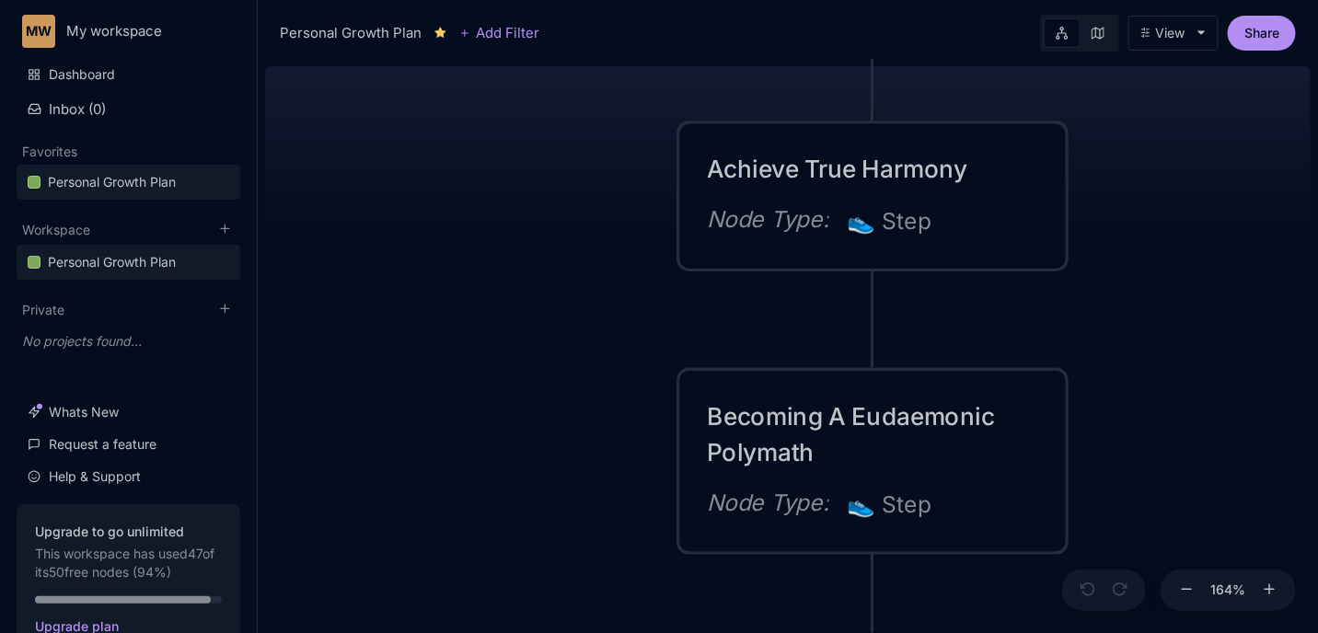
drag, startPoint x: 409, startPoint y: 354, endPoint x: 519, endPoint y: -29, distance: 399.4
click at [519, 0] on html "MW My workspace Dashboard Inbox ( 0 ) Favorites [MEDICAL_DATA] Plan To pick up …" at bounding box center [659, 316] width 1318 height 633
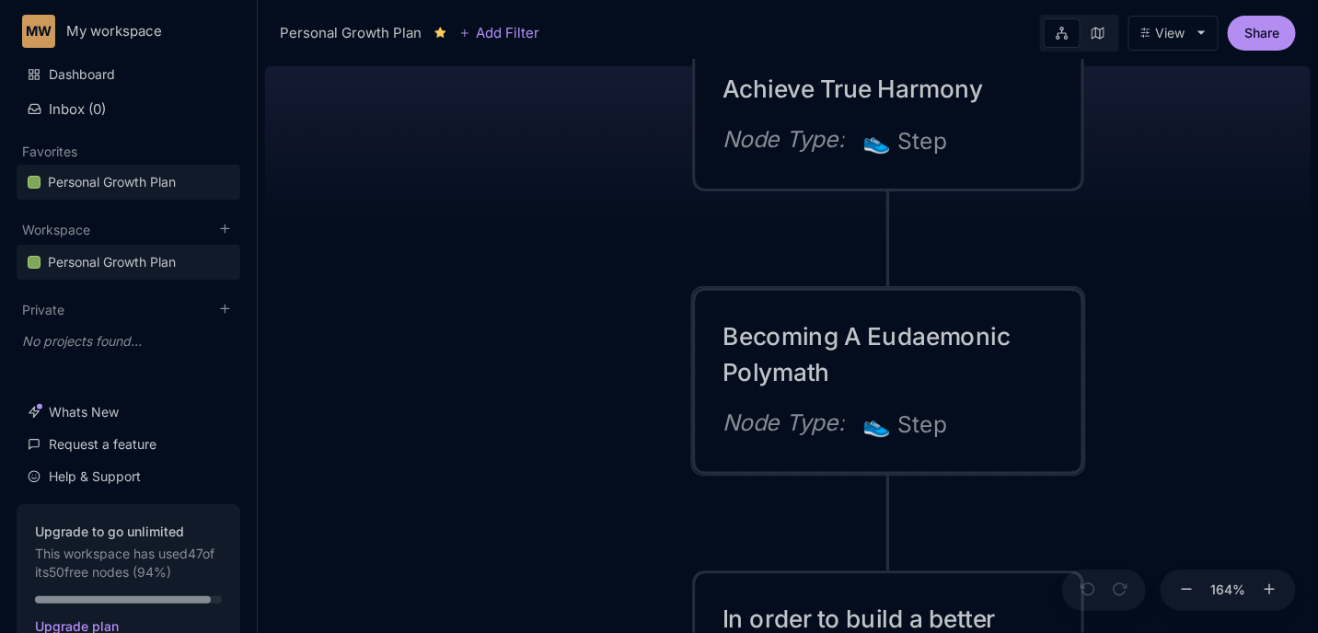
click at [787, 348] on div "Becoming A Eudaemonic Polymath" at bounding box center [888, 354] width 331 height 73
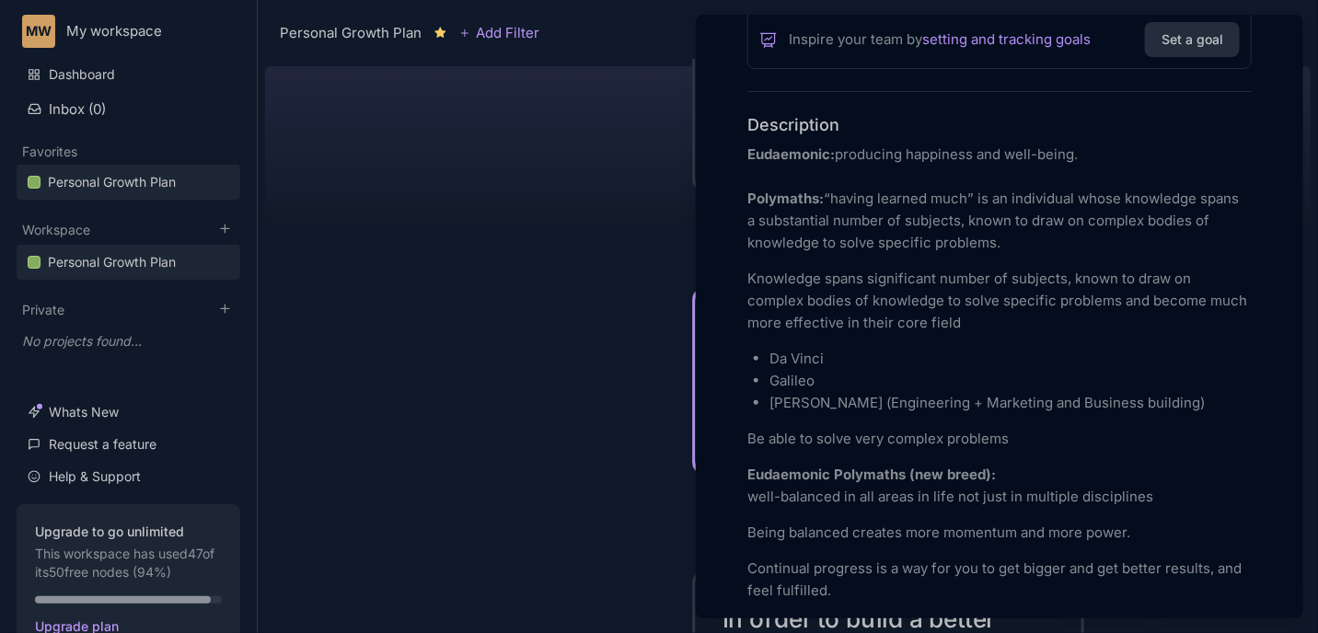
scroll to position [552, 0]
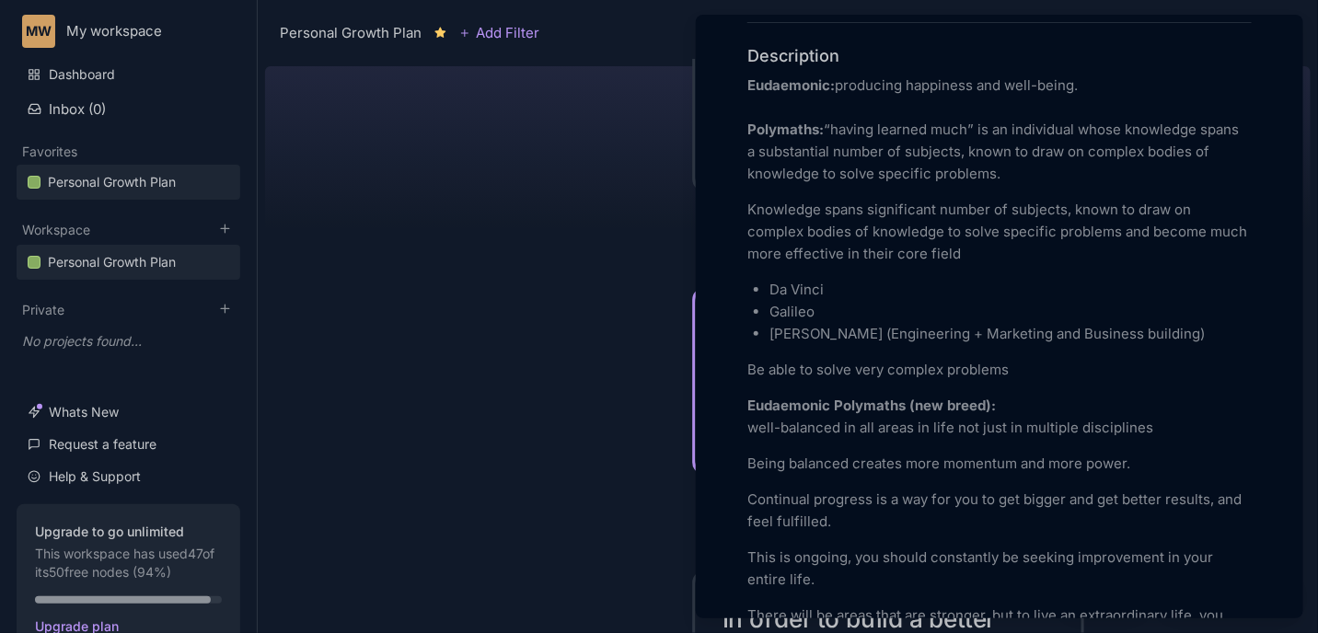
click at [539, 412] on div at bounding box center [659, 316] width 1318 height 633
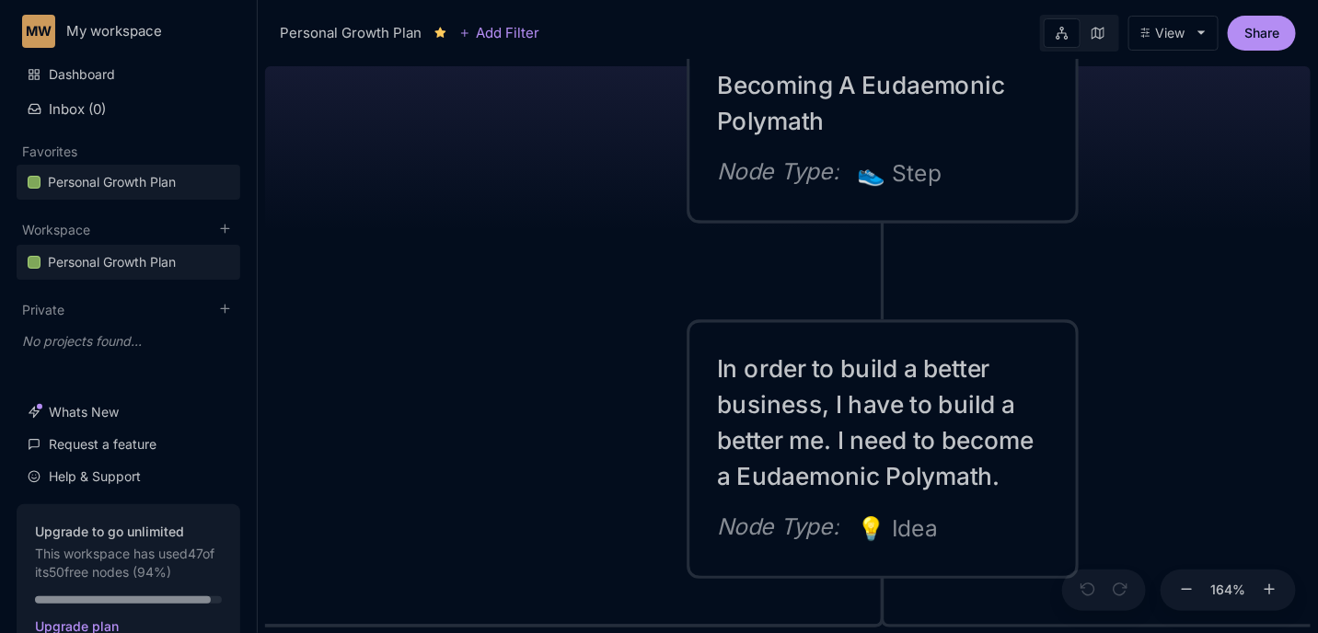
drag, startPoint x: 538, startPoint y: 457, endPoint x: 480, endPoint y: 485, distance: 64.6
click at [480, 485] on div "😆 [MEDICAL_DATA] Plan Happiness = Optimising for the realisation of your full p…" at bounding box center [788, 346] width 1046 height 574
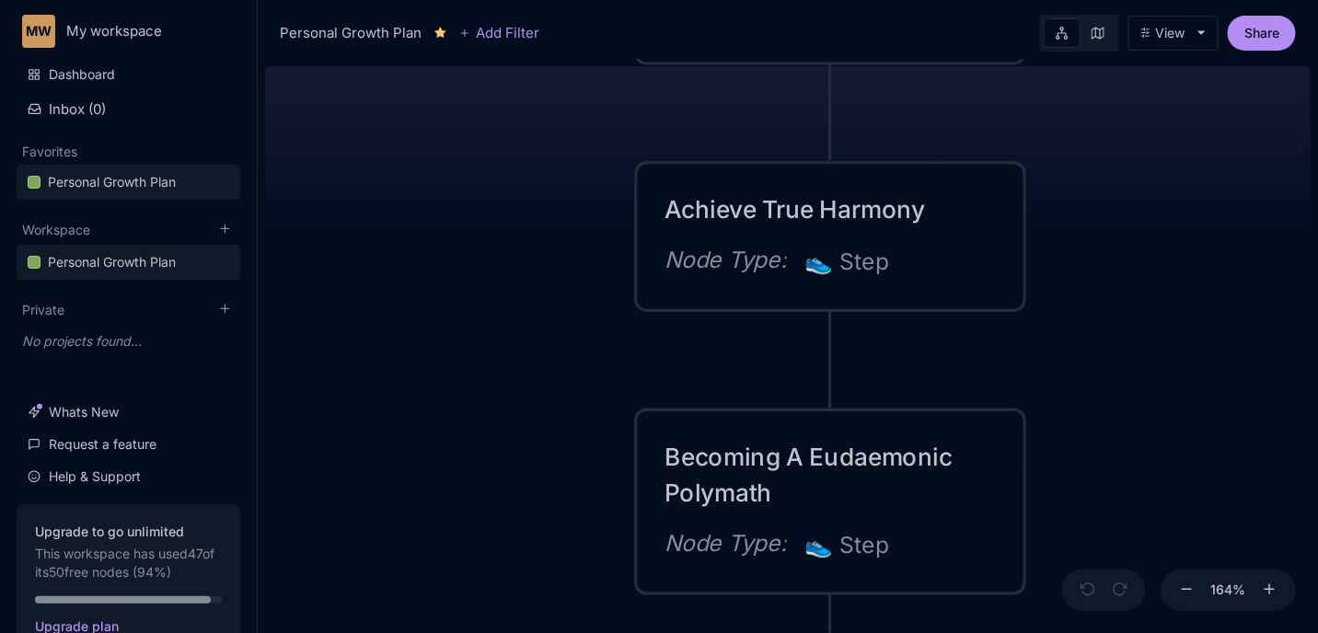
drag, startPoint x: 563, startPoint y: 295, endPoint x: 574, endPoint y: 340, distance: 45.5
click at [564, 352] on div "😆 [MEDICAL_DATA] Plan Happiness = Optimising for the realisation of your full p…" at bounding box center [788, 346] width 1046 height 574
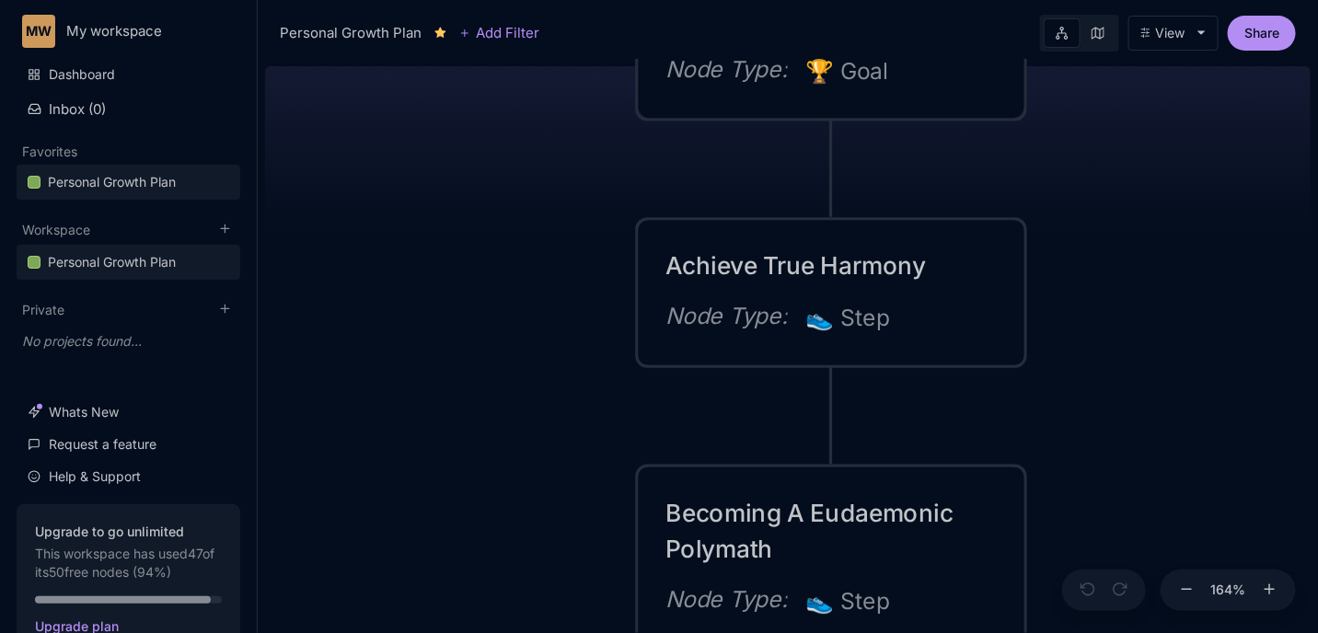
click at [668, 294] on div "Achieve True Harmony Node Type : 👟 Step" at bounding box center [830, 293] width 331 height 90
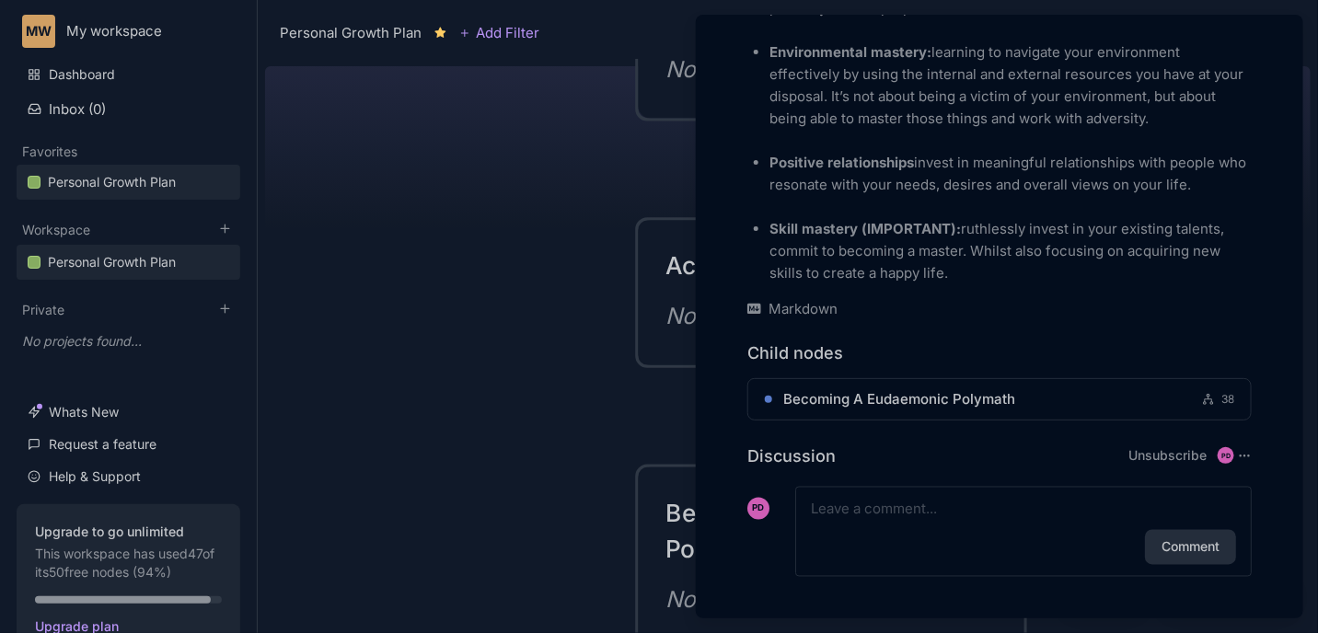
scroll to position [936, 0]
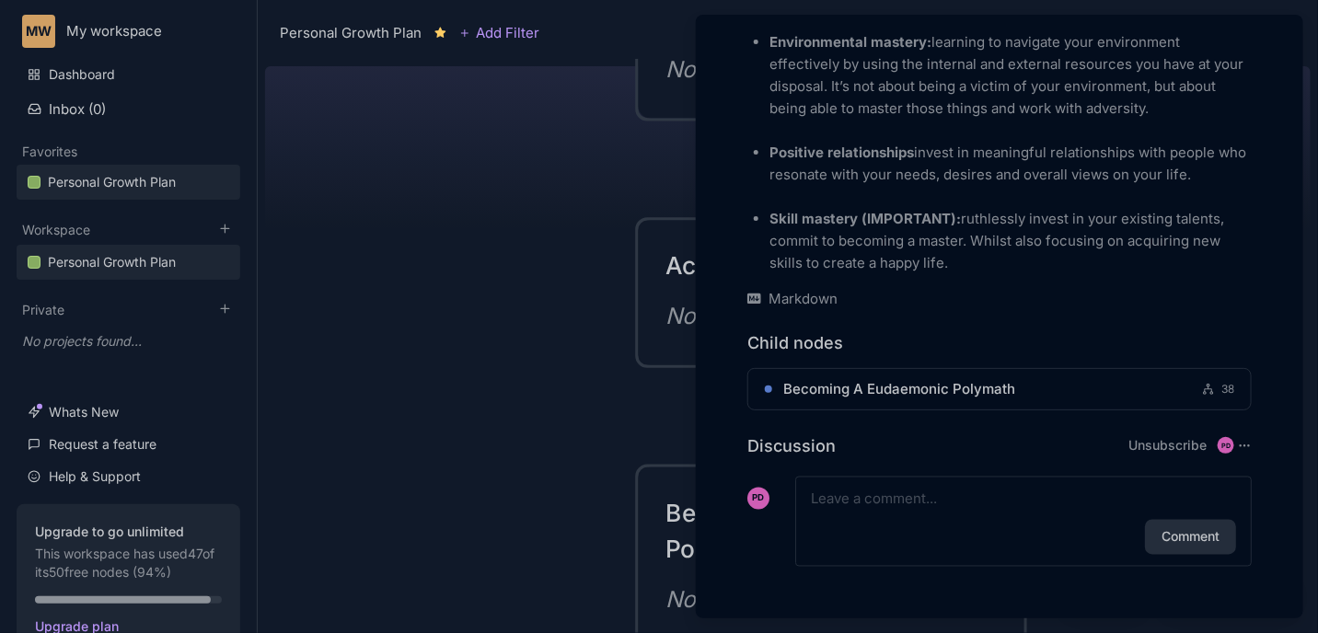
click at [538, 300] on div at bounding box center [659, 316] width 1318 height 633
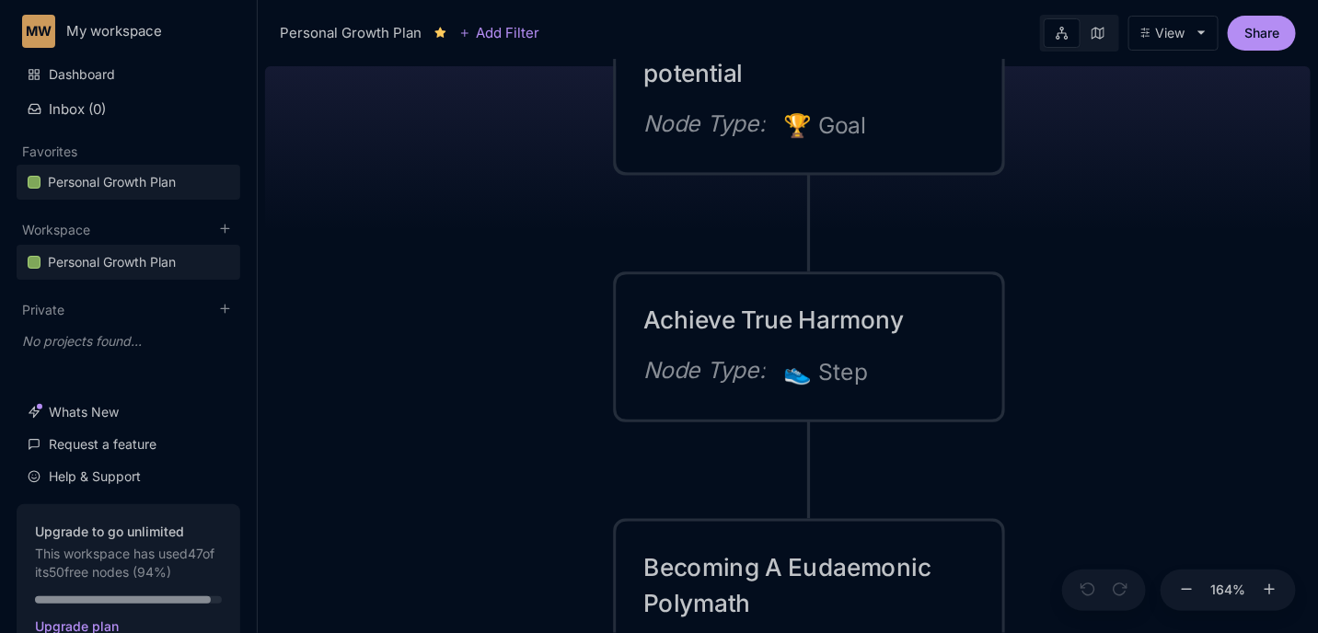
drag, startPoint x: 556, startPoint y: 214, endPoint x: 525, endPoint y: 305, distance: 96.3
click at [525, 305] on div "😆 [MEDICAL_DATA] Plan Happiness = Optimising for the realisation of your full p…" at bounding box center [788, 346] width 1046 height 574
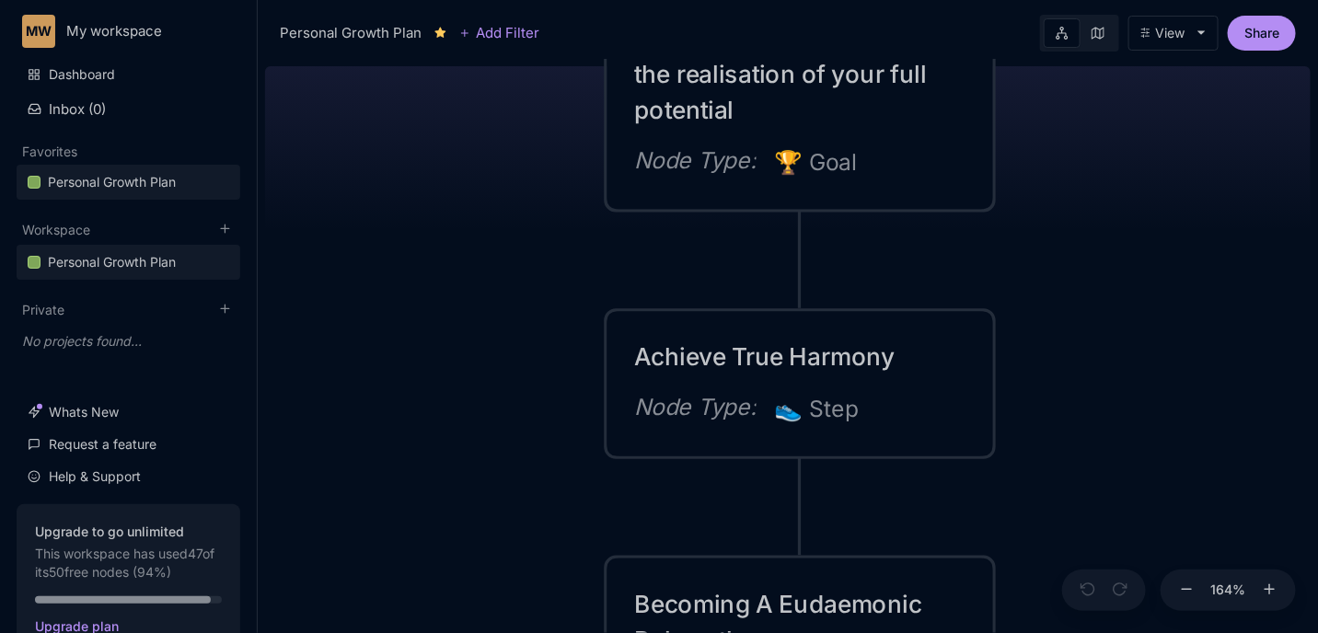
click at [718, 113] on div "Happiness = Optimising for the realisation of your full potential" at bounding box center [799, 73] width 331 height 109
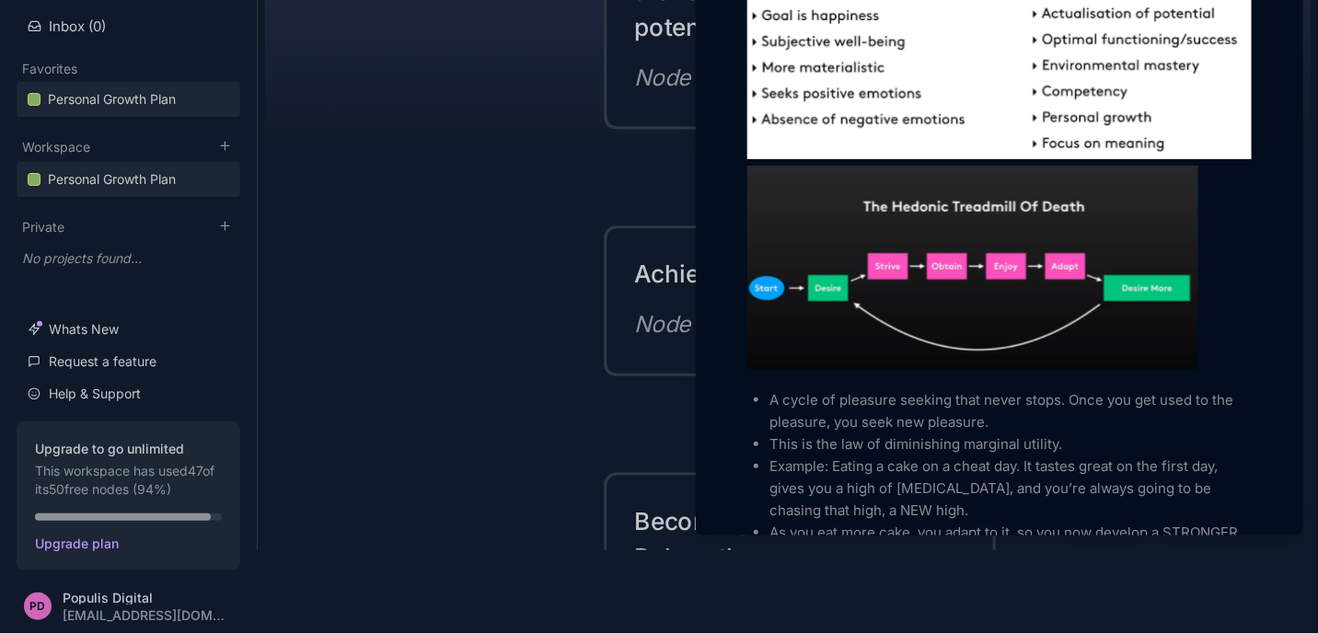
scroll to position [1105, 0]
